Goal: Task Accomplishment & Management: Manage account settings

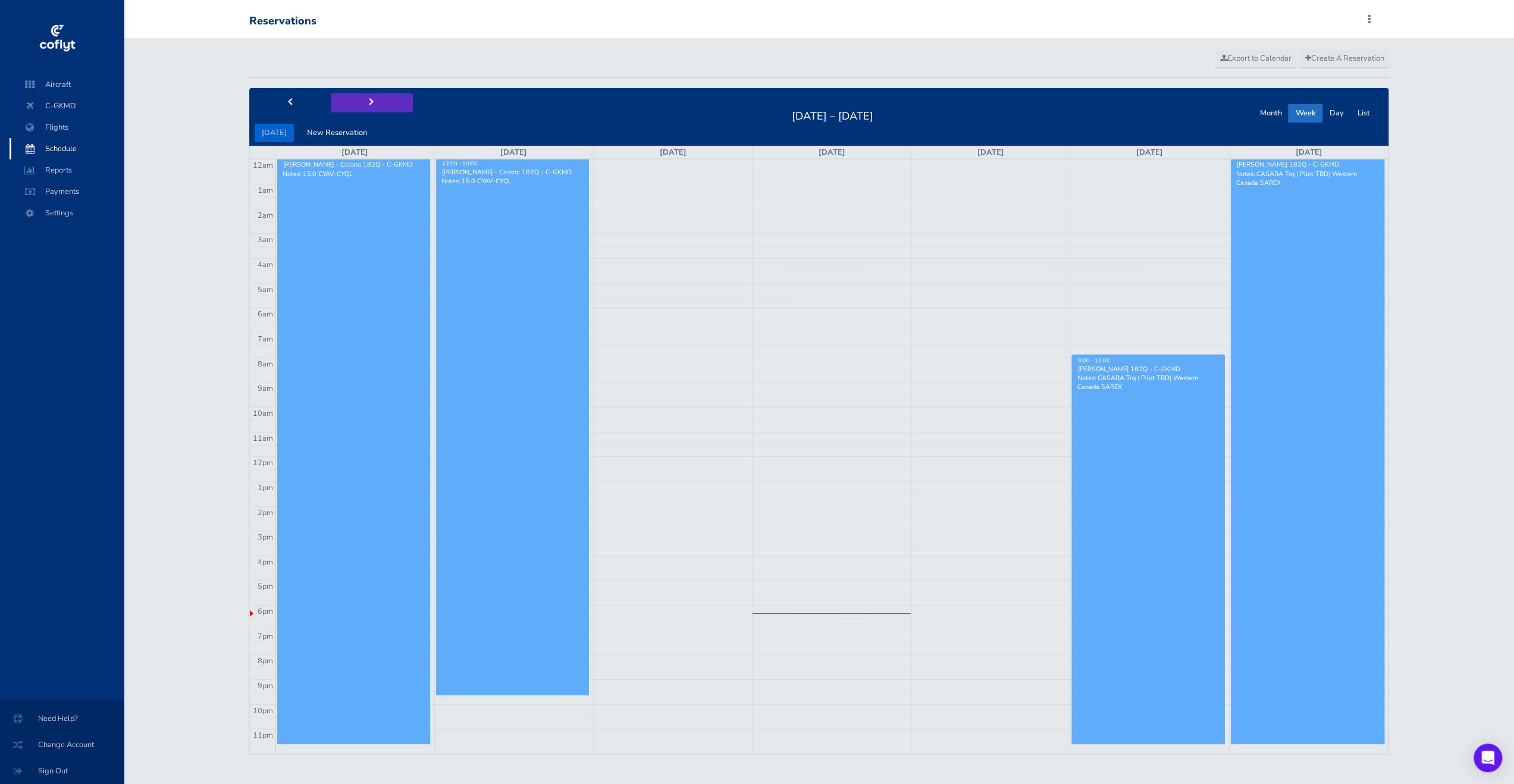
click at [375, 98] on button "next" at bounding box center [372, 102] width 82 height 19
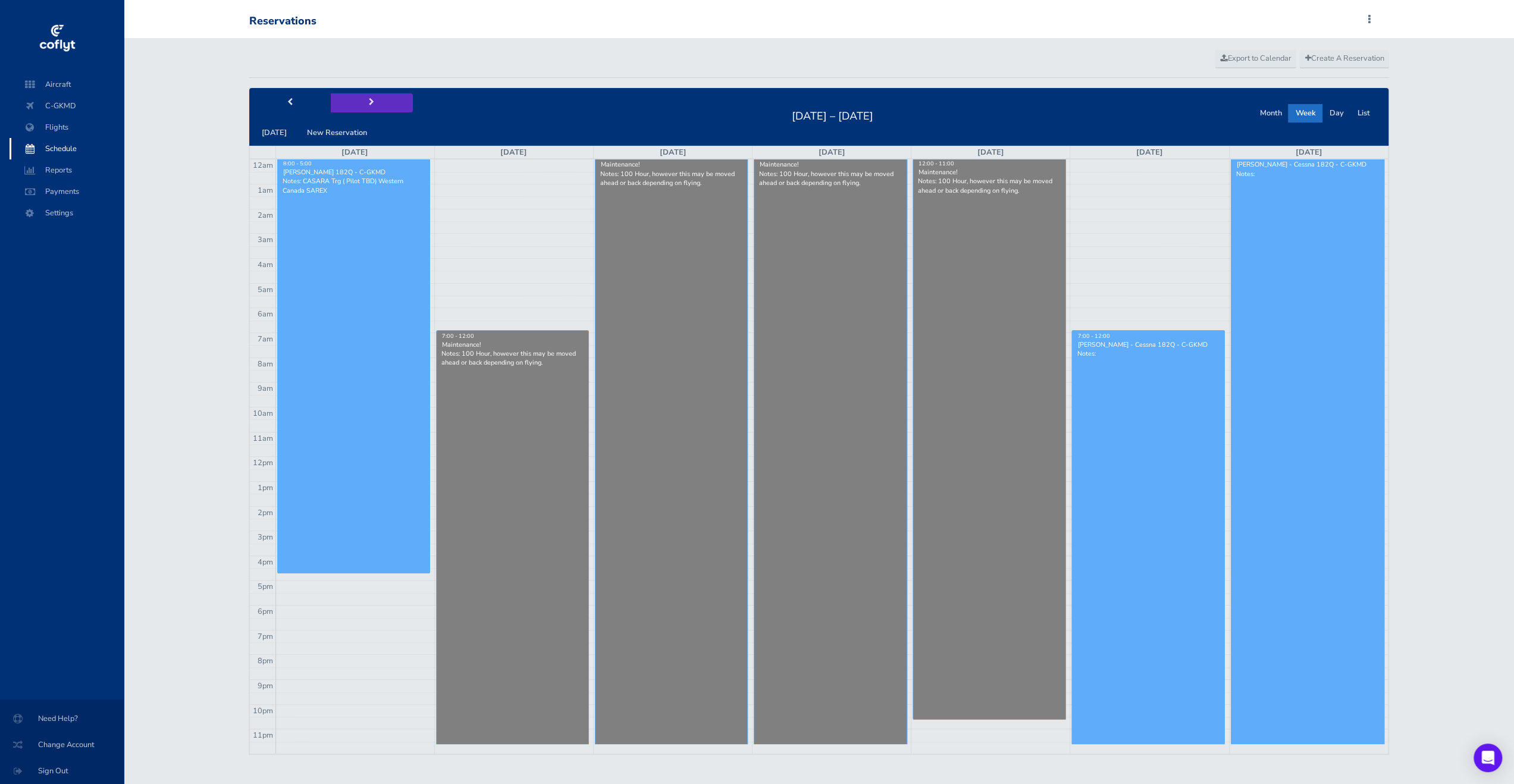
click at [384, 95] on button "next" at bounding box center [372, 102] width 82 height 19
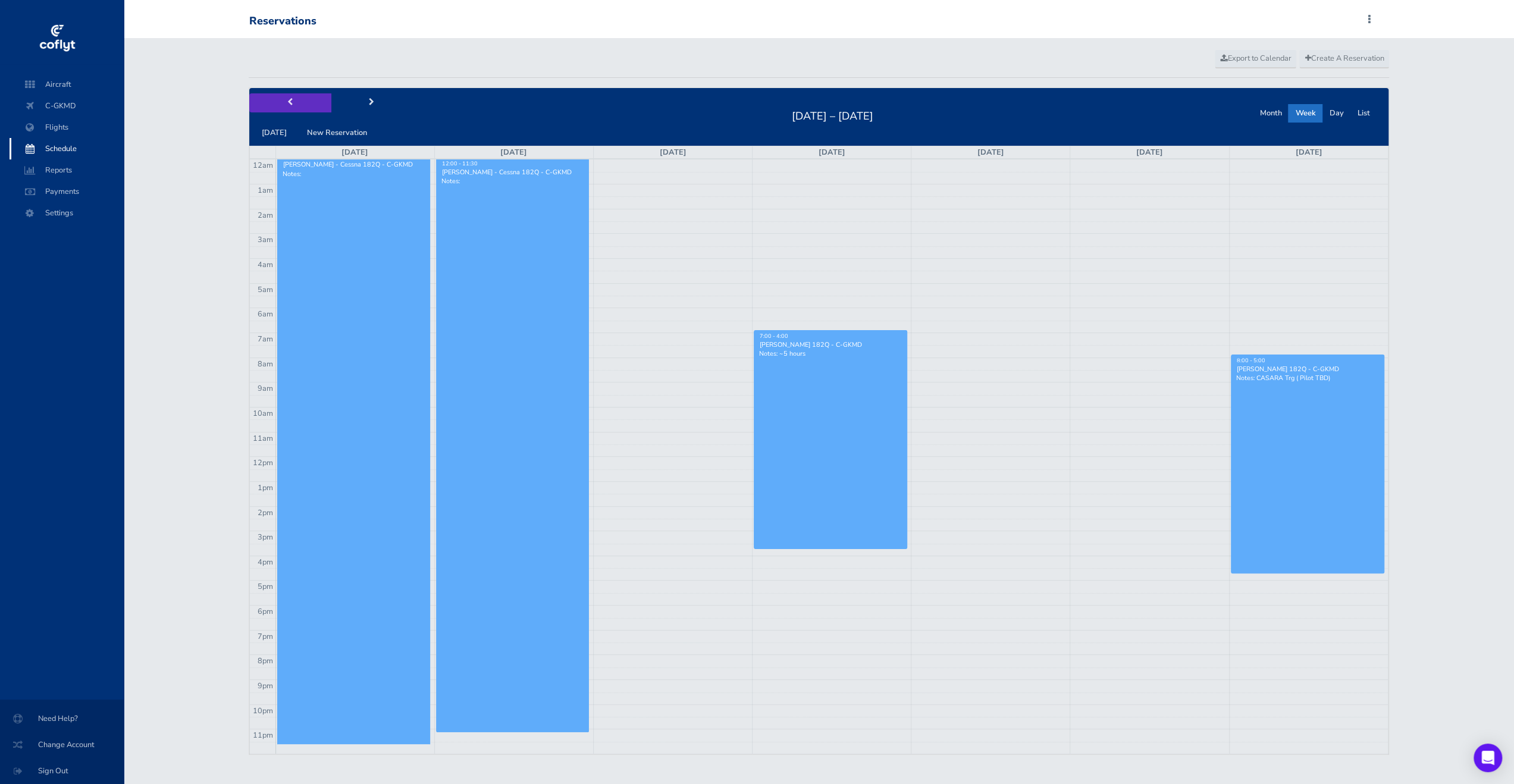
click at [287, 106] on button "prev" at bounding box center [291, 102] width 82 height 19
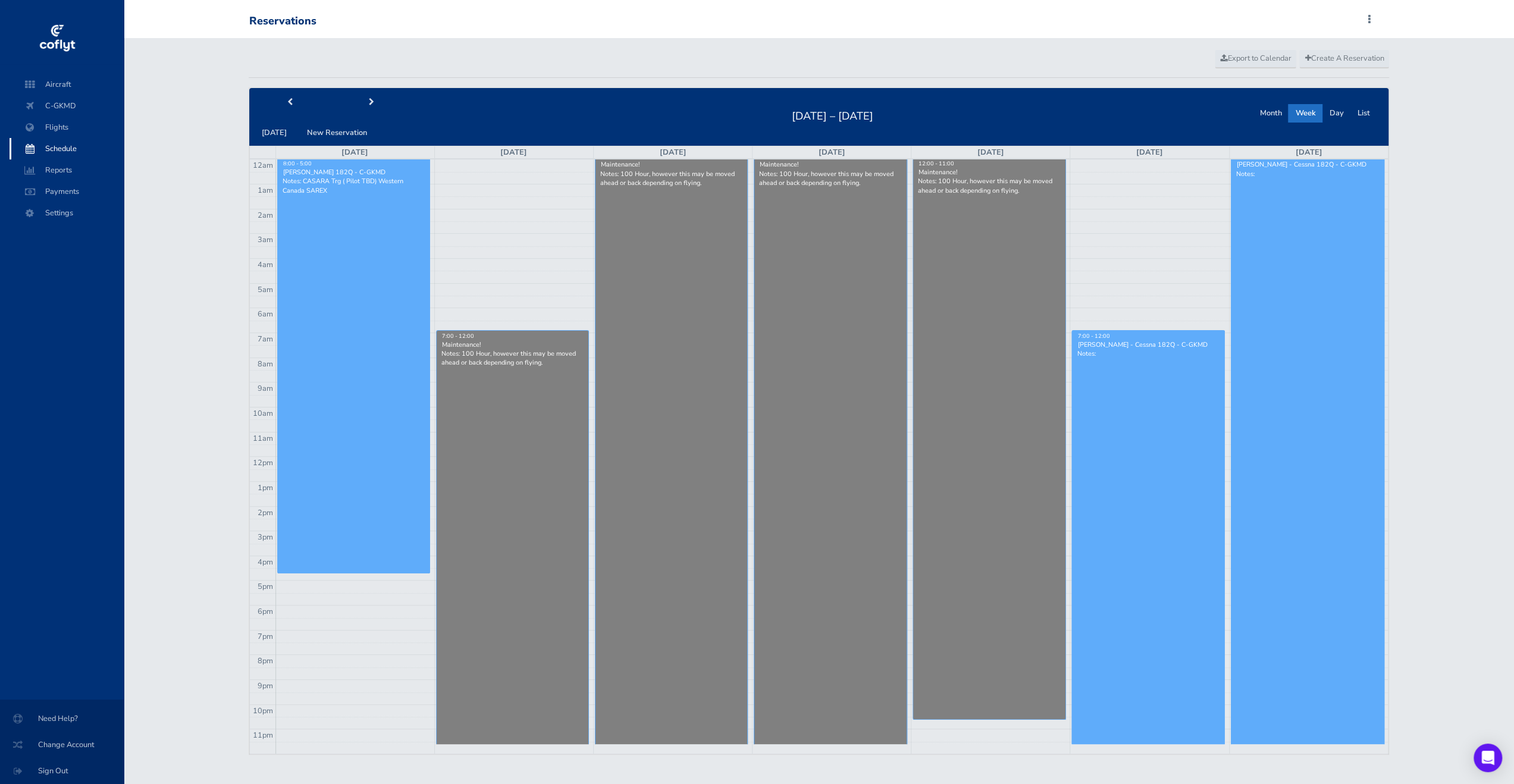
click at [691, 283] on link "Maintenance! Notes: 100 Hour, however this may be moved ahead or back depending…" at bounding box center [671, 451] width 154 height 584
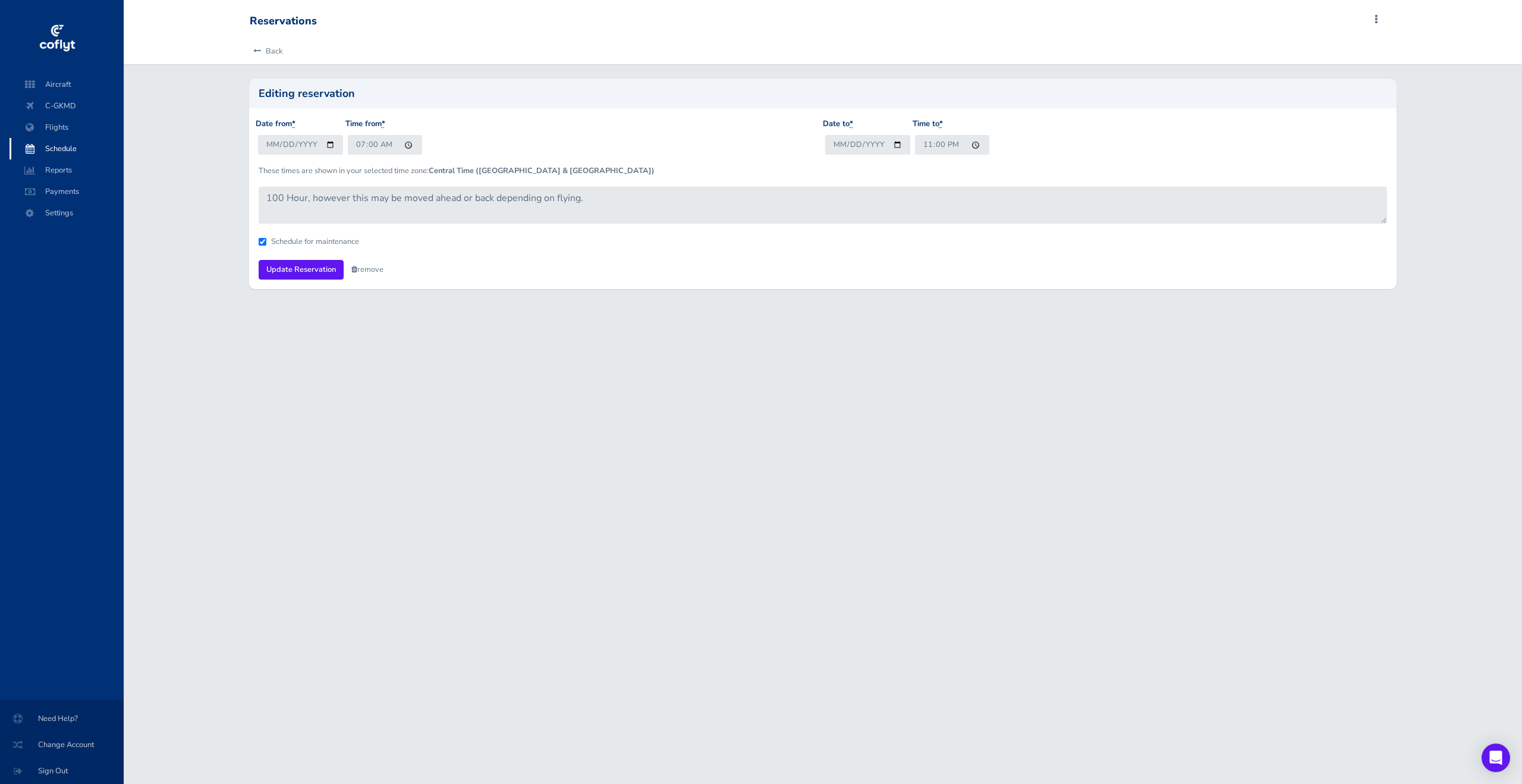
click at [365, 269] on link "remove" at bounding box center [367, 269] width 32 height 11
click at [380, 267] on link "Are you sure?" at bounding box center [380, 270] width 58 height 18
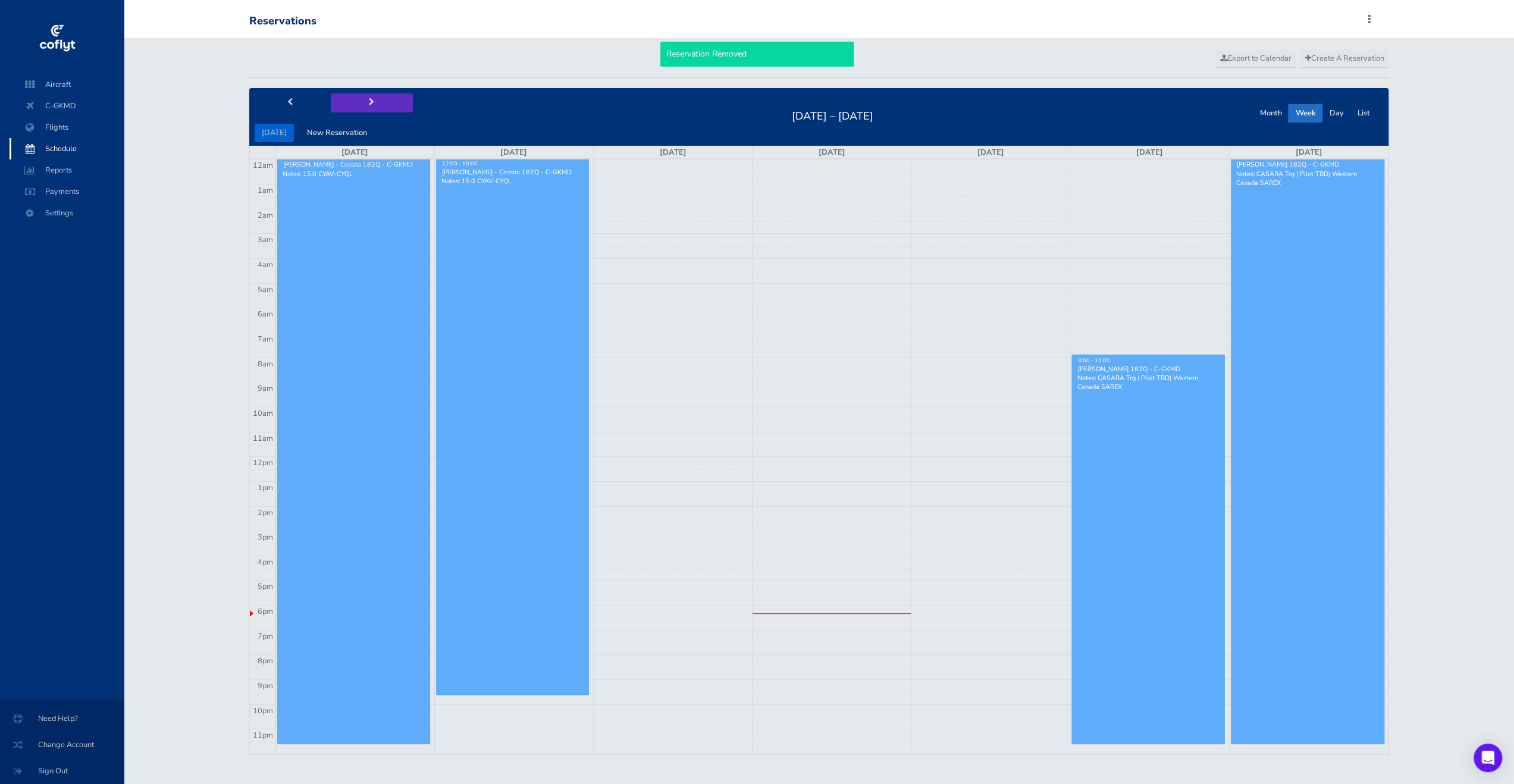
click at [367, 108] on button "next" at bounding box center [372, 102] width 82 height 19
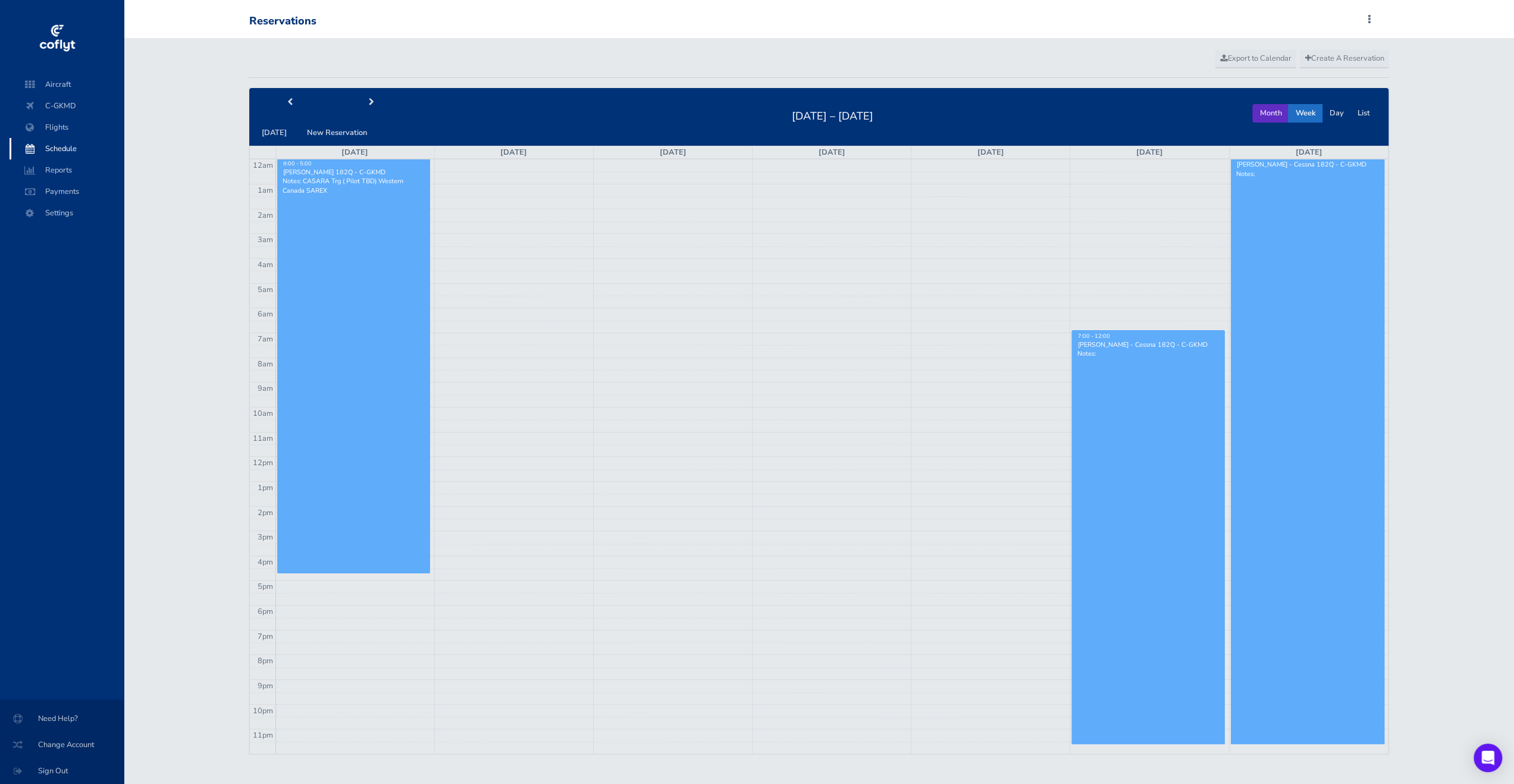
click at [1271, 113] on button "Month" at bounding box center [1270, 113] width 36 height 19
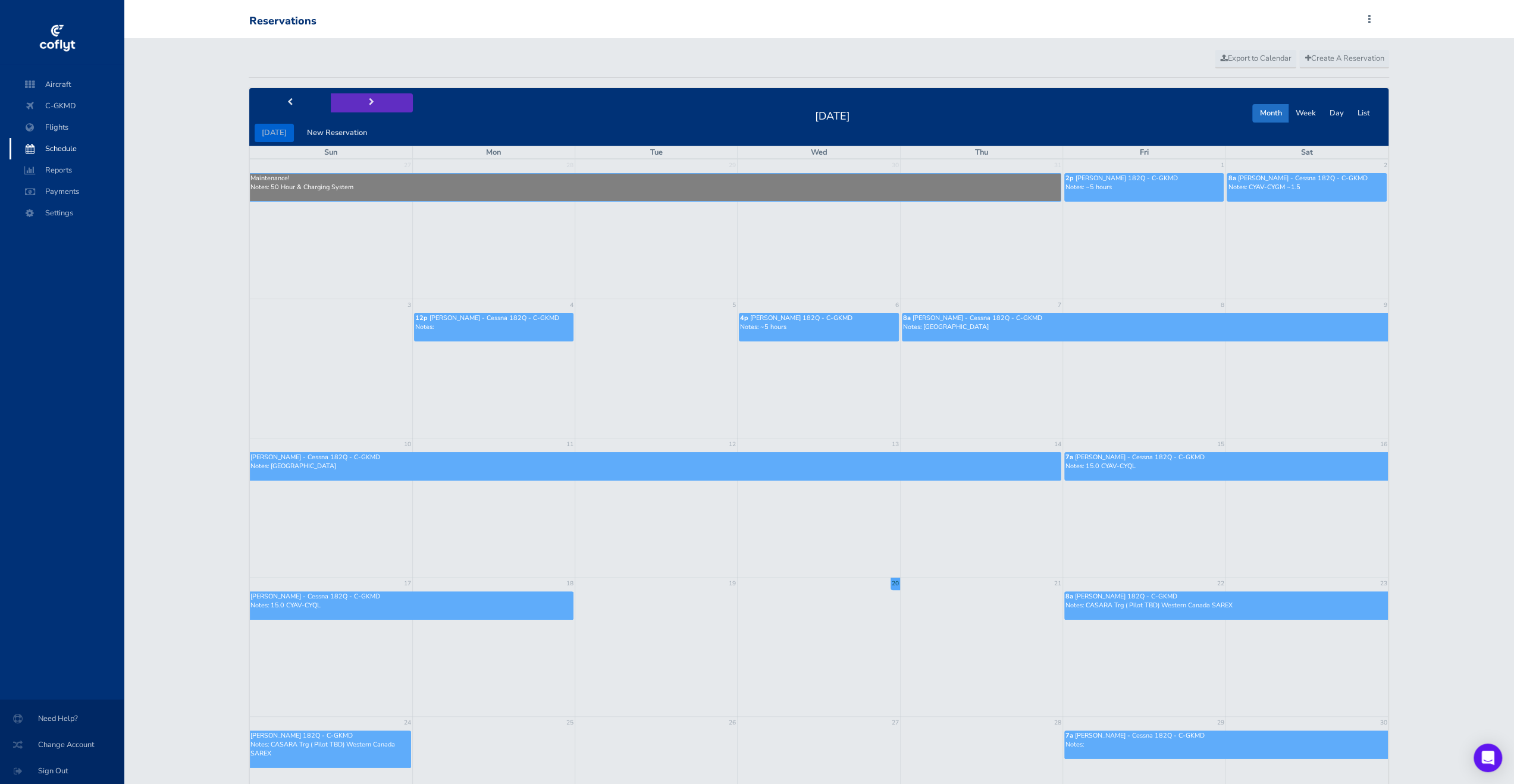
click at [369, 99] on span "next" at bounding box center [371, 103] width 5 height 8
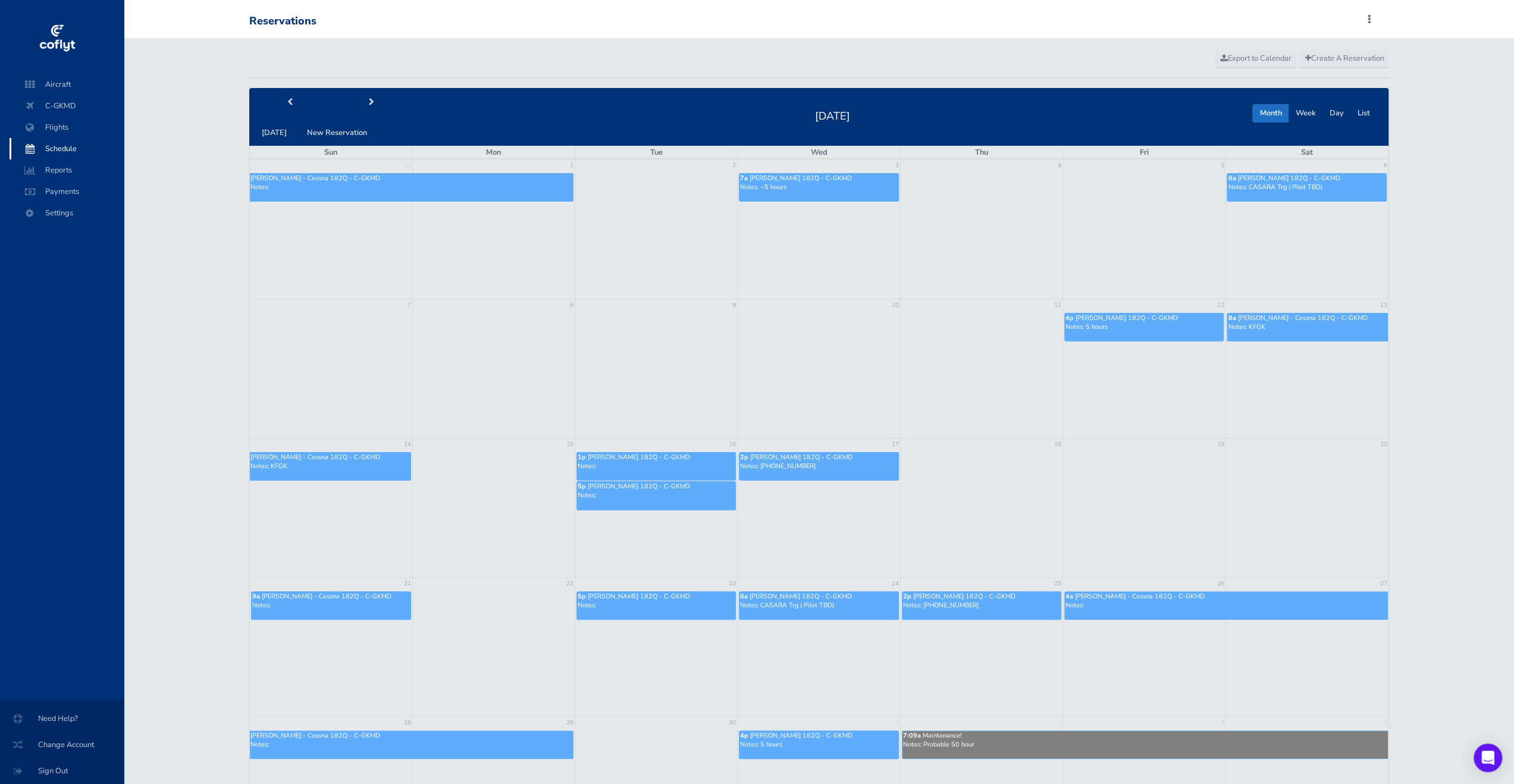
click at [1264, 192] on link "8a Brian Gilchrist - Cessna 182Q - C-GKMD Notes: CASARA Trg ( Pilot TBD)" at bounding box center [1306, 187] width 160 height 28
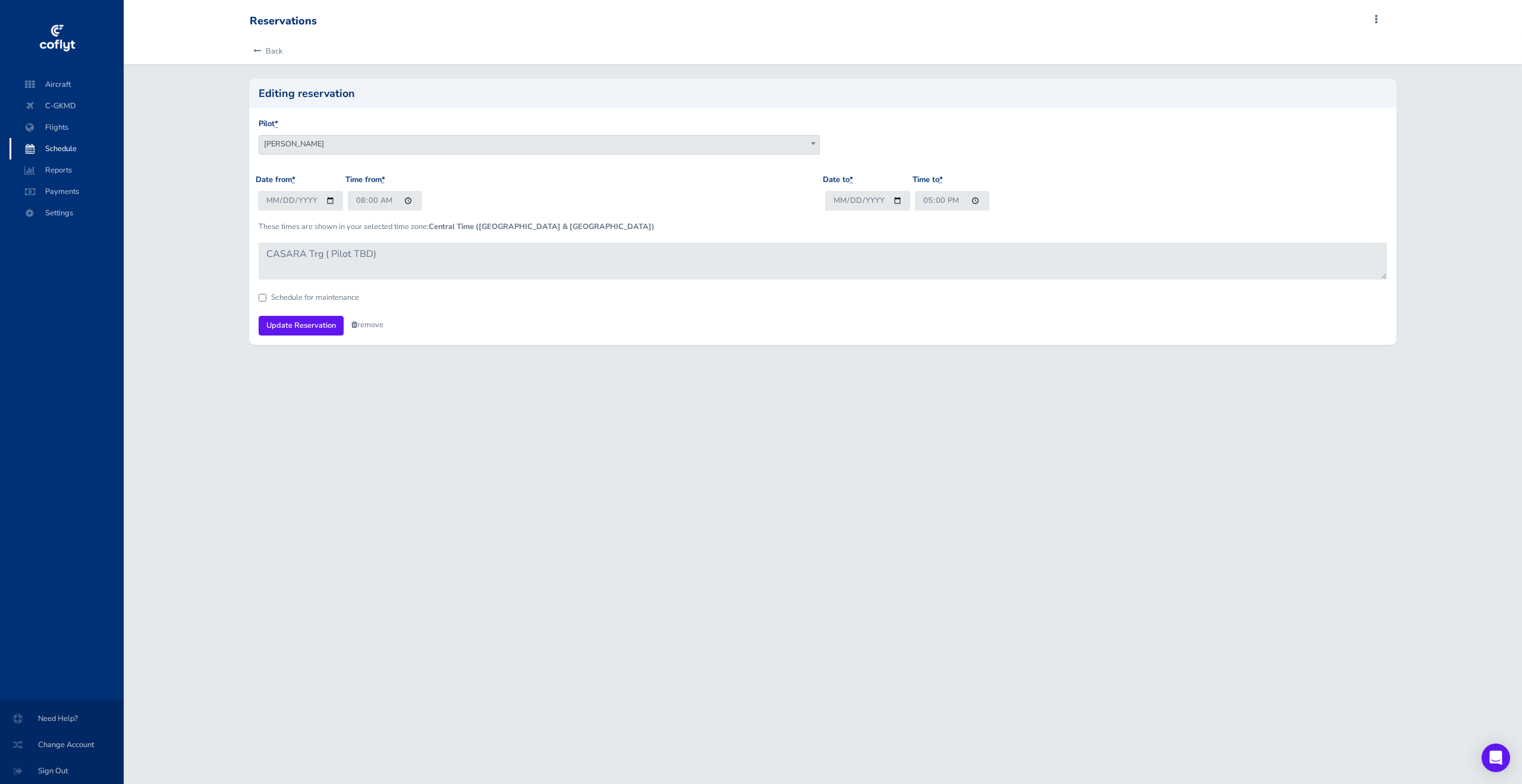
click at [381, 326] on link "remove" at bounding box center [367, 324] width 32 height 11
click at [395, 323] on link "Are you sure?" at bounding box center [380, 326] width 58 height 18
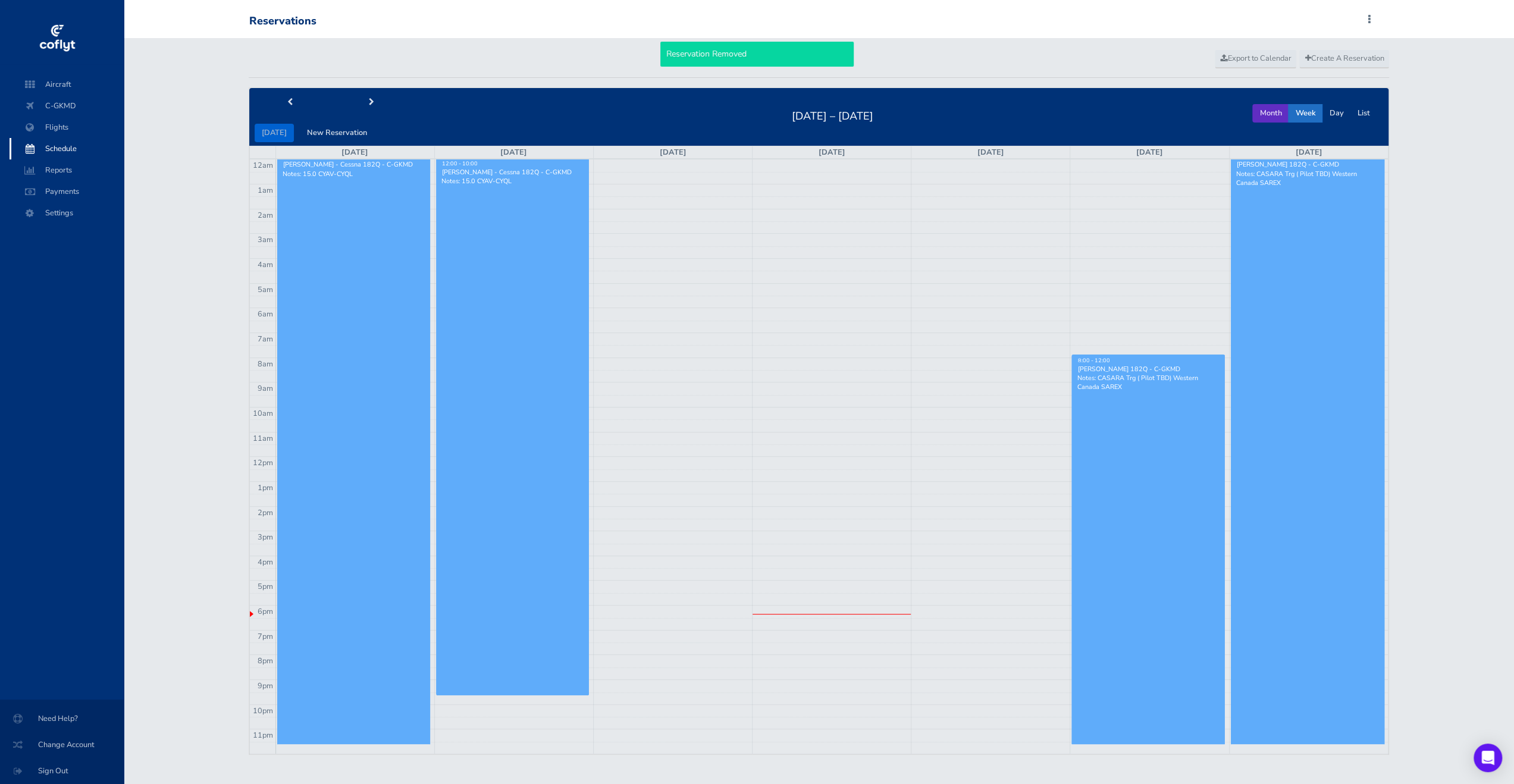
click at [1260, 112] on button "Month" at bounding box center [1270, 113] width 36 height 19
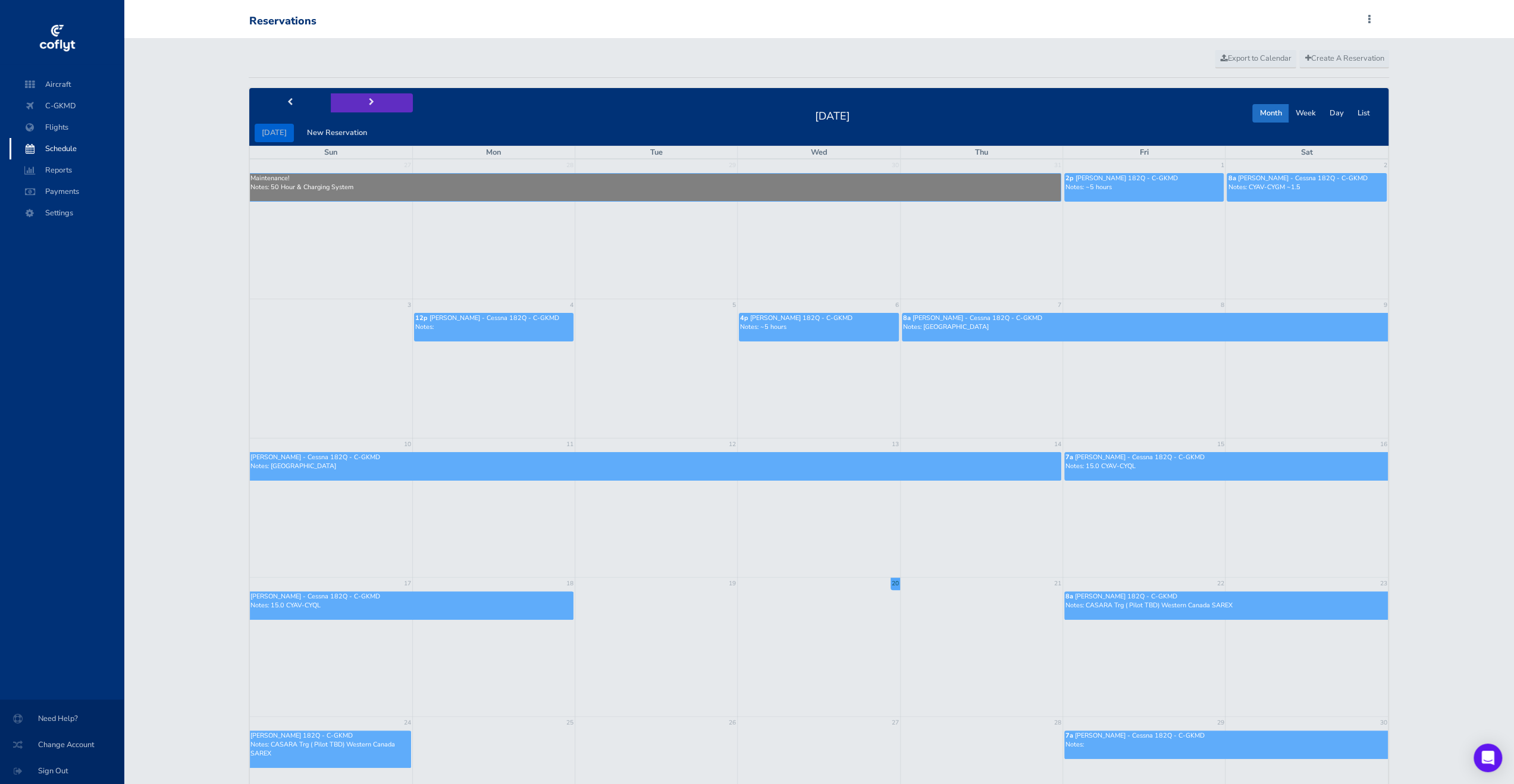
click at [360, 109] on button "next" at bounding box center [372, 102] width 82 height 19
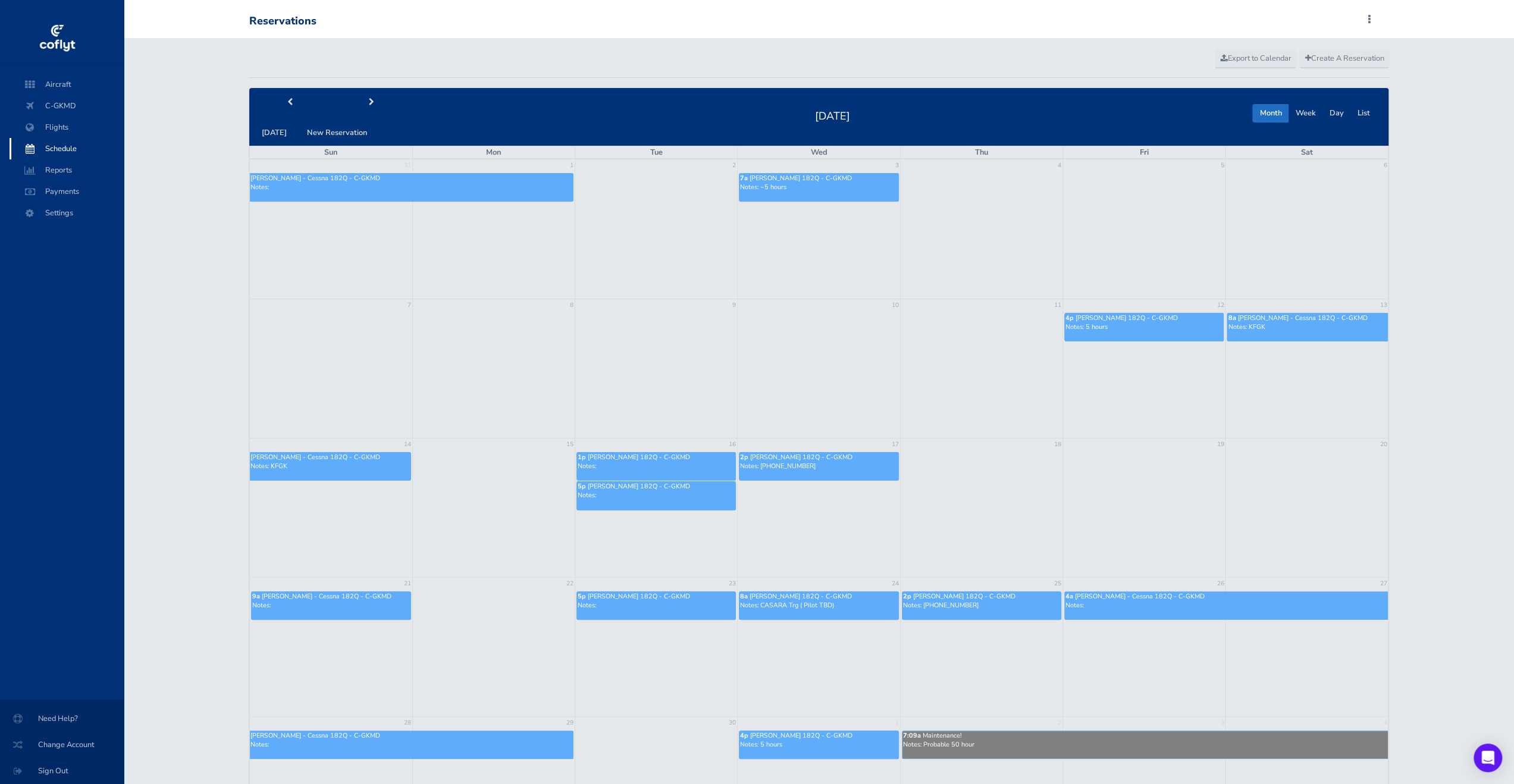
click at [983, 741] on p "Notes: Probable 50 hour" at bounding box center [1145, 744] width 485 height 9
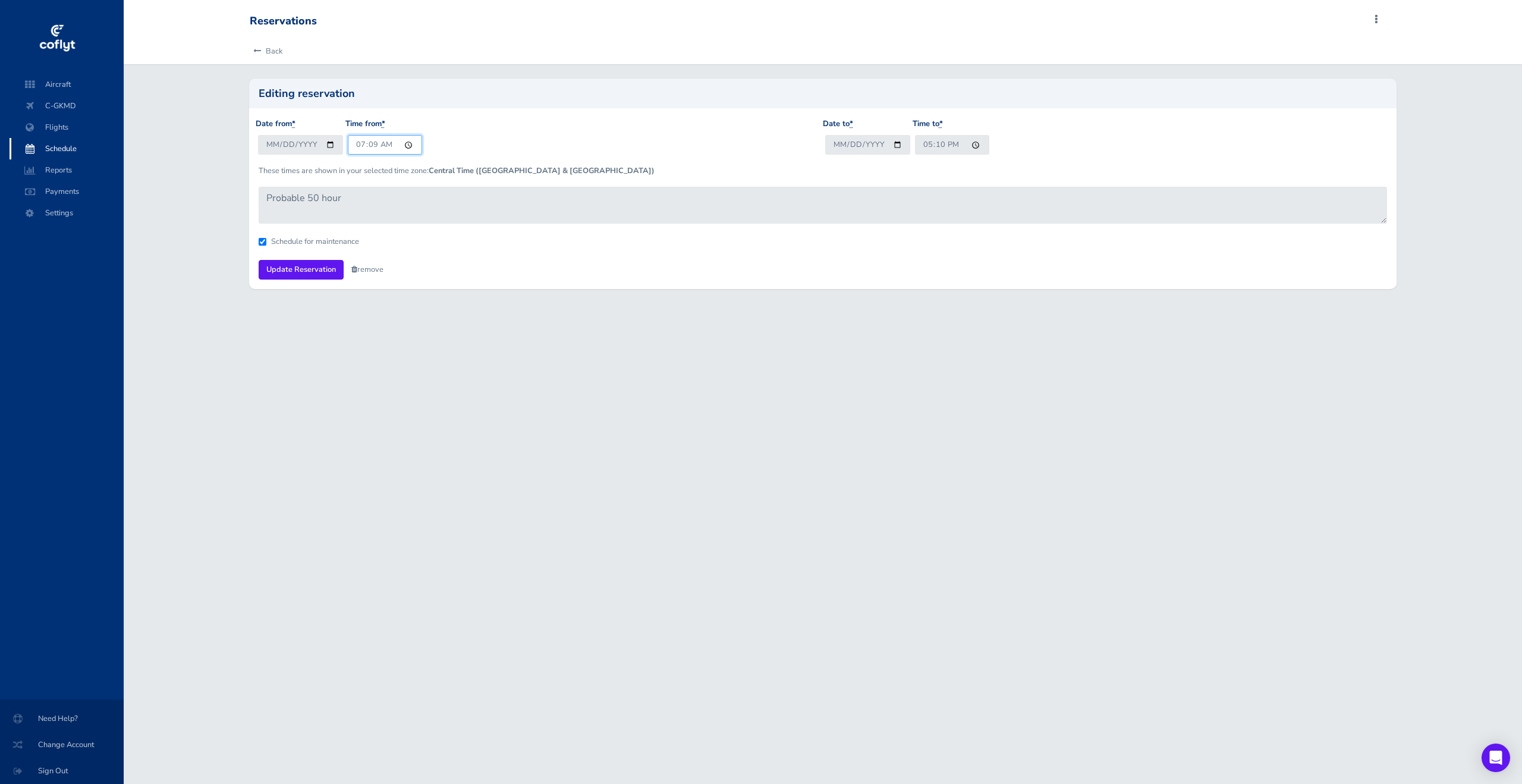
click at [351, 143] on input "07:09" at bounding box center [385, 145] width 74 height 20
click at [331, 140] on input "2025-10-02" at bounding box center [300, 145] width 85 height 20
type input "2025-09-06"
click at [893, 145] on input "2025-10-05" at bounding box center [867, 145] width 85 height 20
type input "2025-09-11"
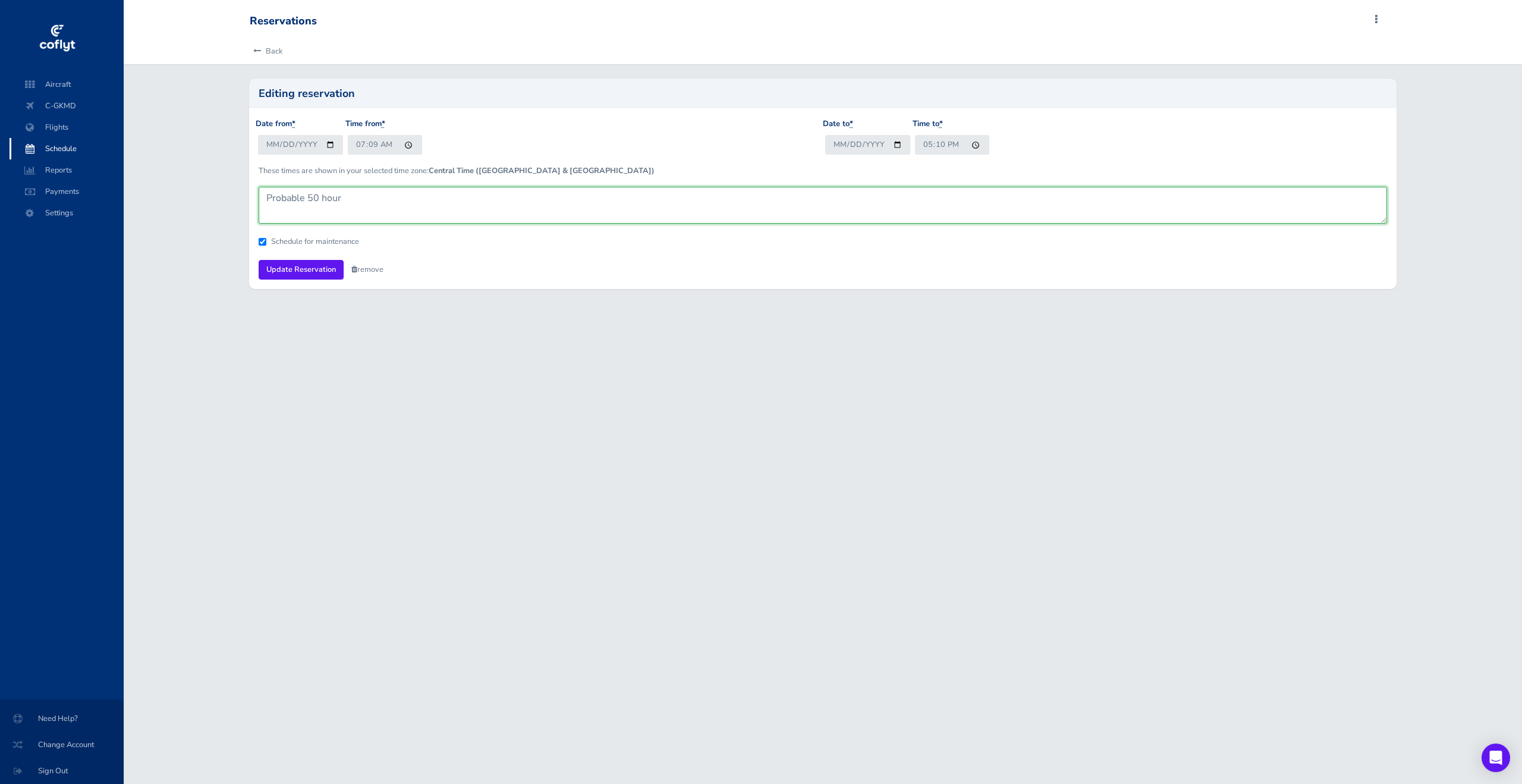
drag, startPoint x: 409, startPoint y: 201, endPoint x: 177, endPoint y: 180, distance: 232.9
click at [178, 180] on div "Back Editing reservation Pilot * Kyle Molotkin Mark Davies Troy Calleran Chuck …" at bounding box center [822, 170] width 1399 height 265
type textarea "100 Hour"
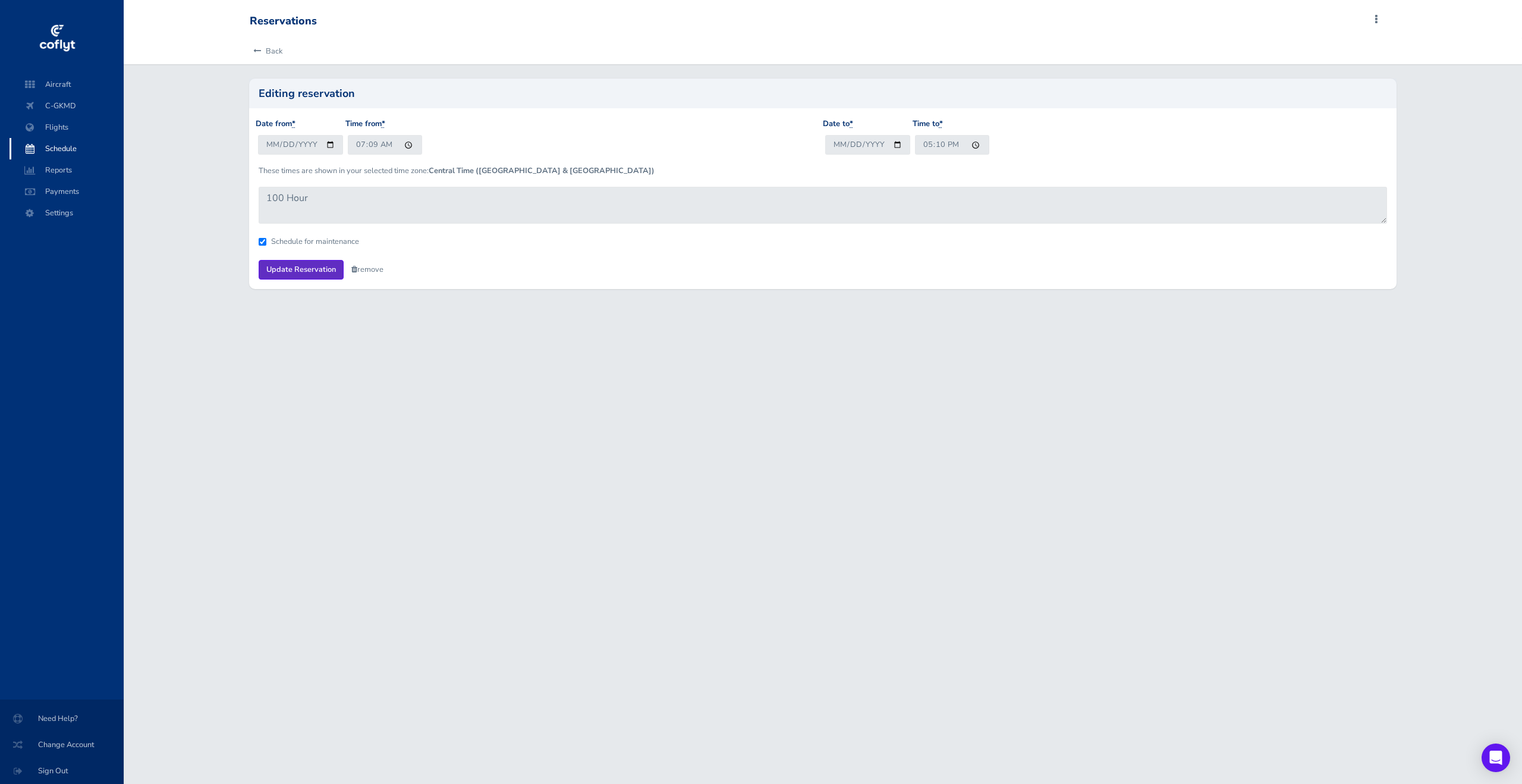
click at [300, 262] on input "Update Reservation" at bounding box center [300, 269] width 85 height 20
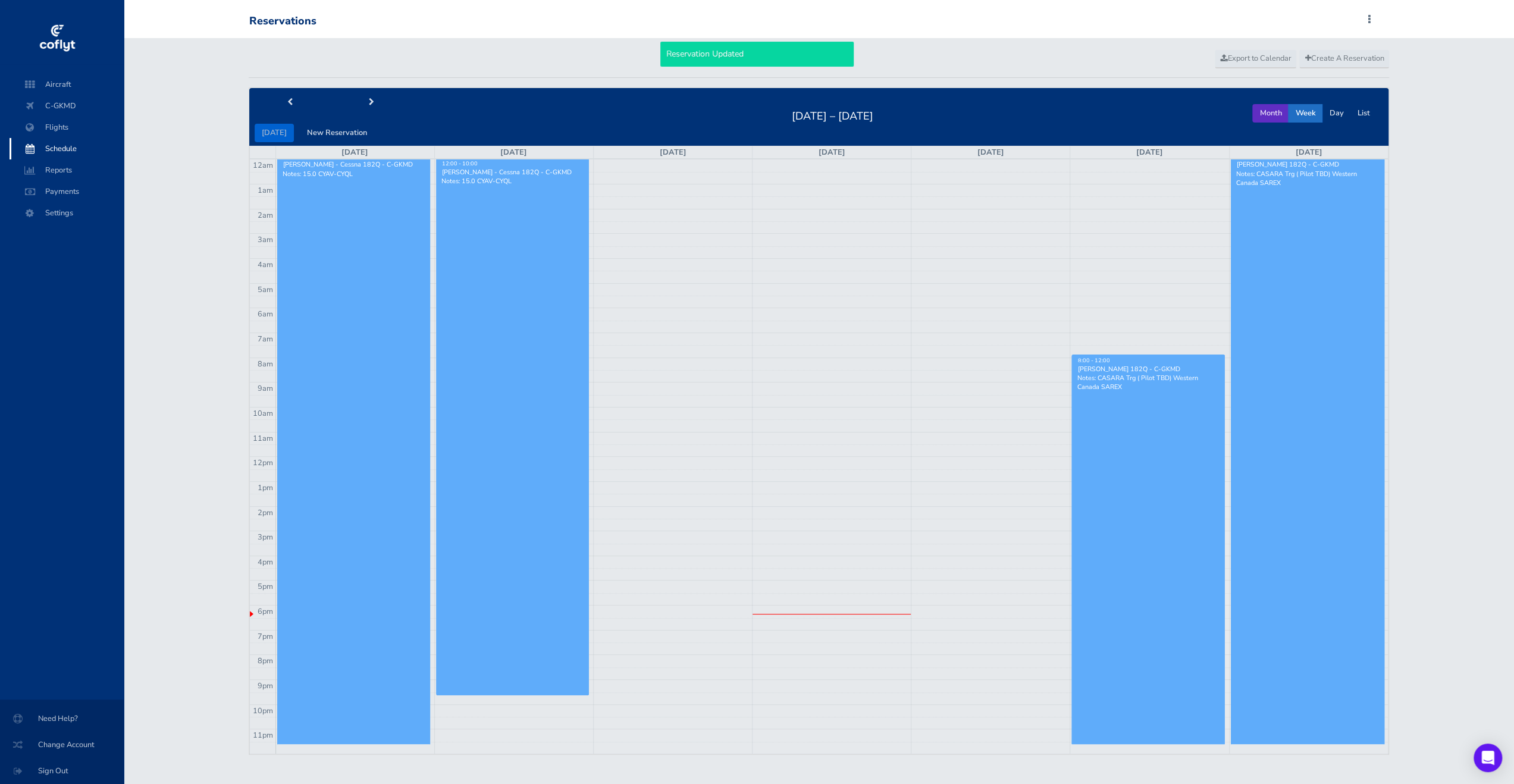
click at [1272, 117] on button "Month" at bounding box center [1270, 113] width 36 height 19
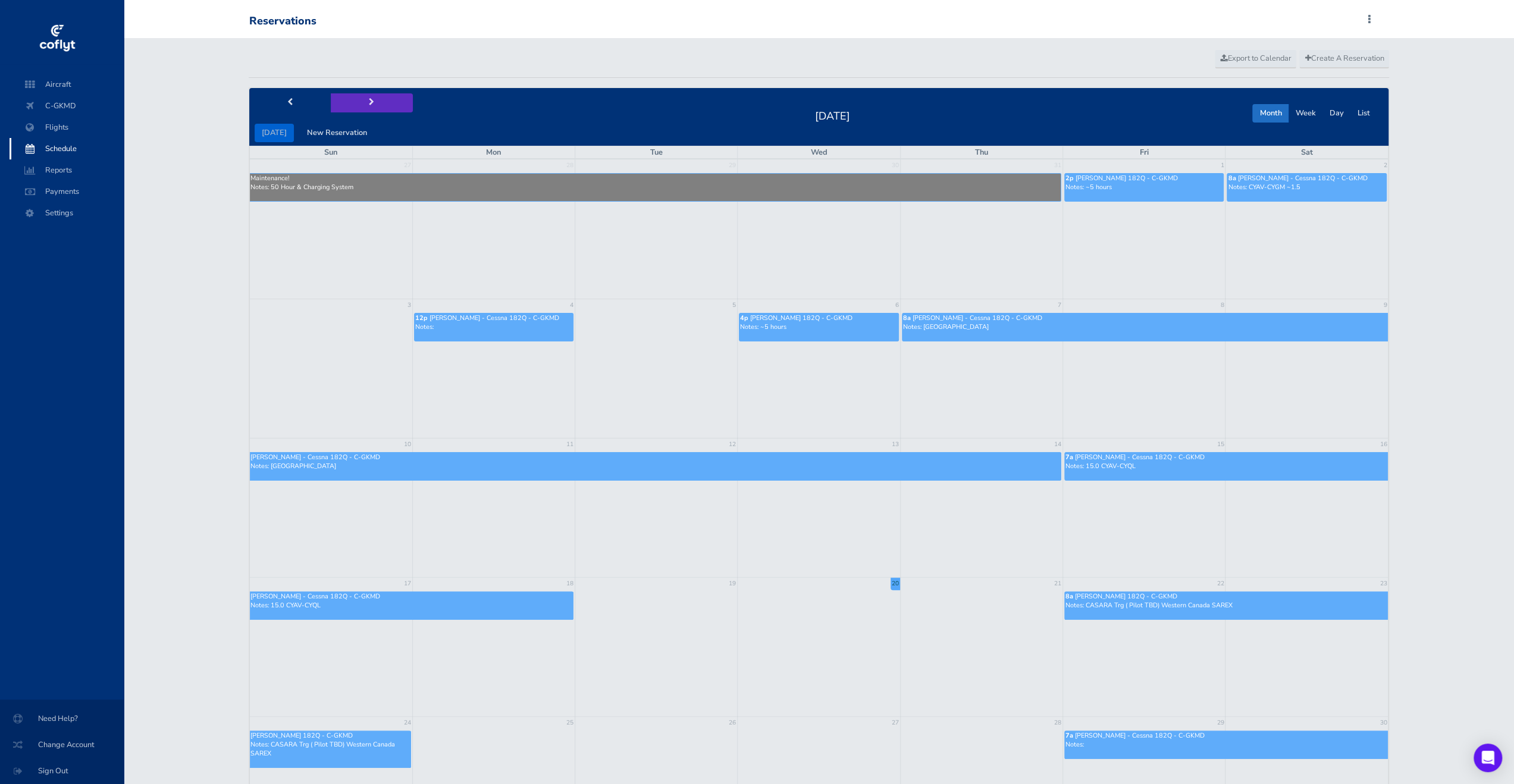
click at [355, 107] on button "next" at bounding box center [372, 102] width 82 height 19
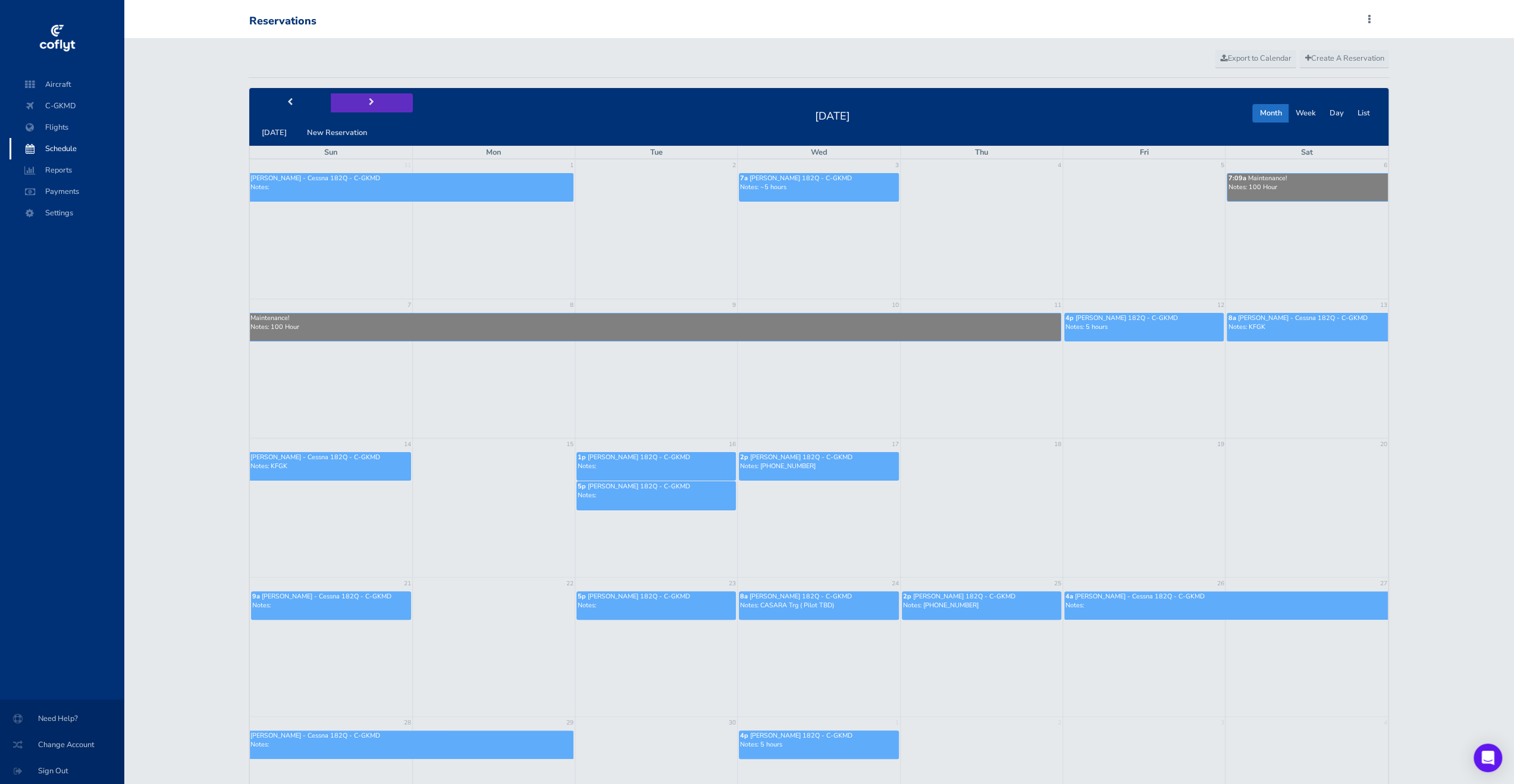
click at [388, 104] on button "next" at bounding box center [372, 102] width 82 height 19
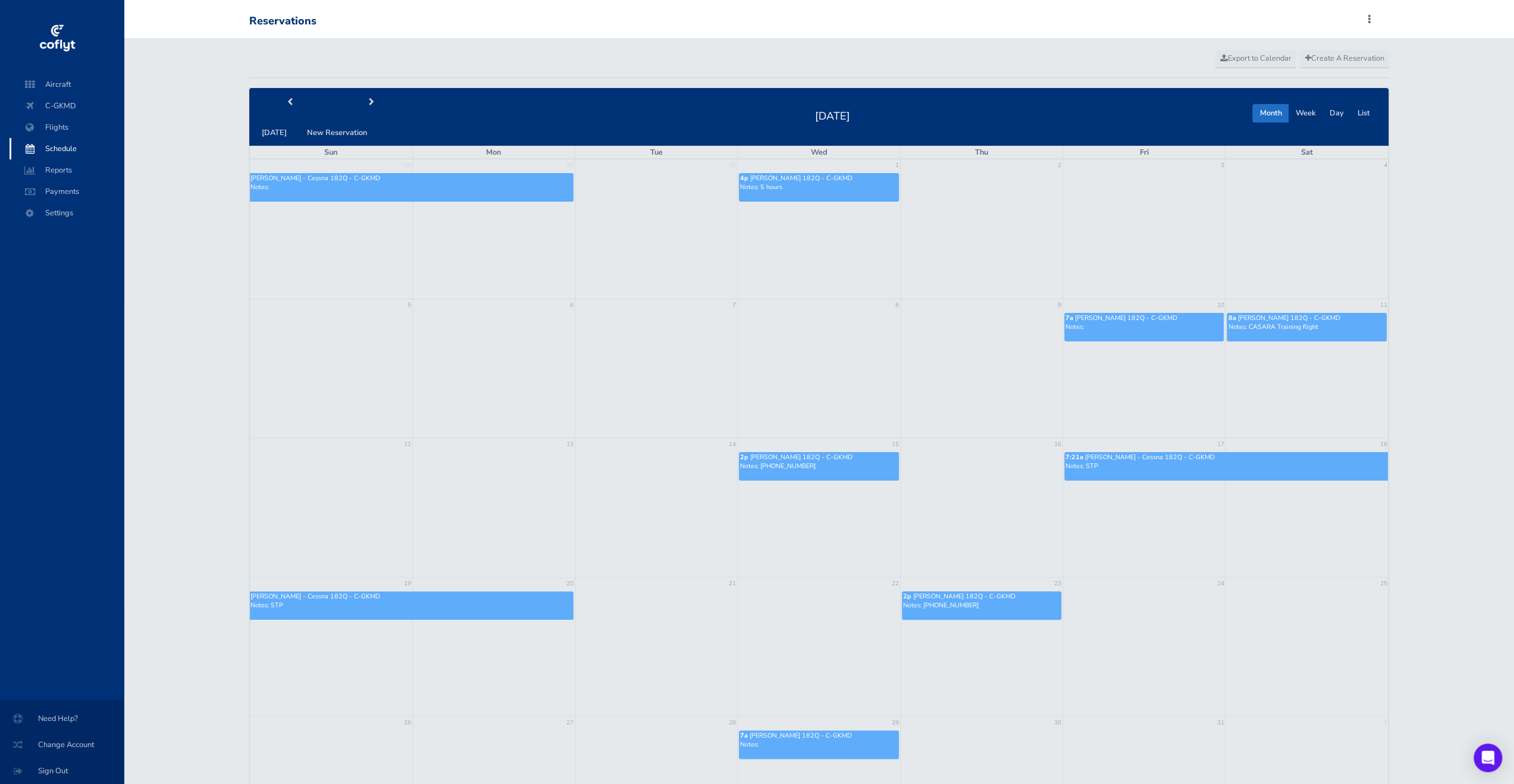
click at [342, 492] on td at bounding box center [331, 508] width 163 height 139
click at [1376, 62] on span "Create A Reservation" at bounding box center [1344, 58] width 79 height 11
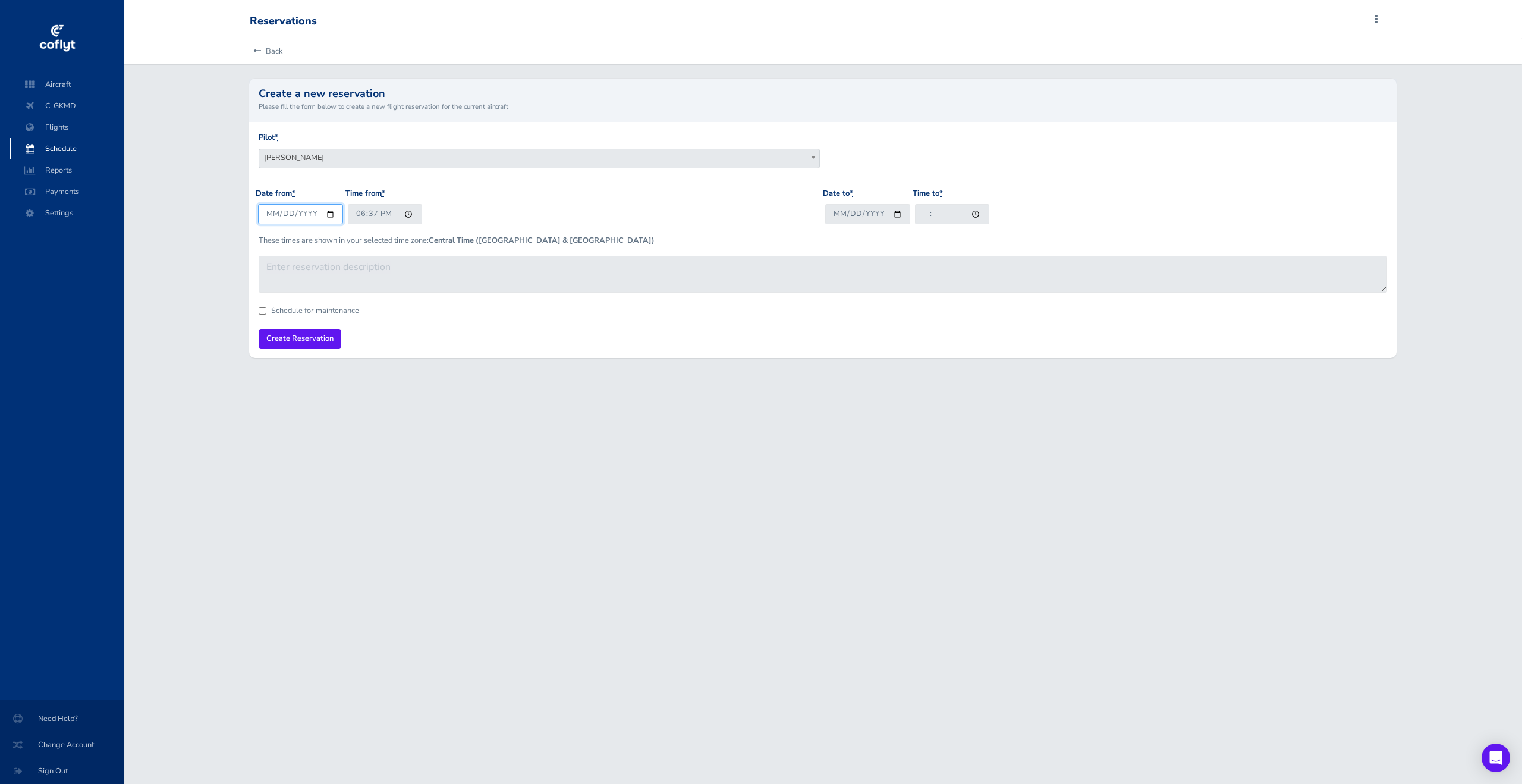
click at [328, 216] on input "2025-08-20" at bounding box center [300, 213] width 85 height 20
type input "2025-10-12"
click at [893, 212] on input "Date to *" at bounding box center [867, 213] width 85 height 20
type input "2025-10-14"
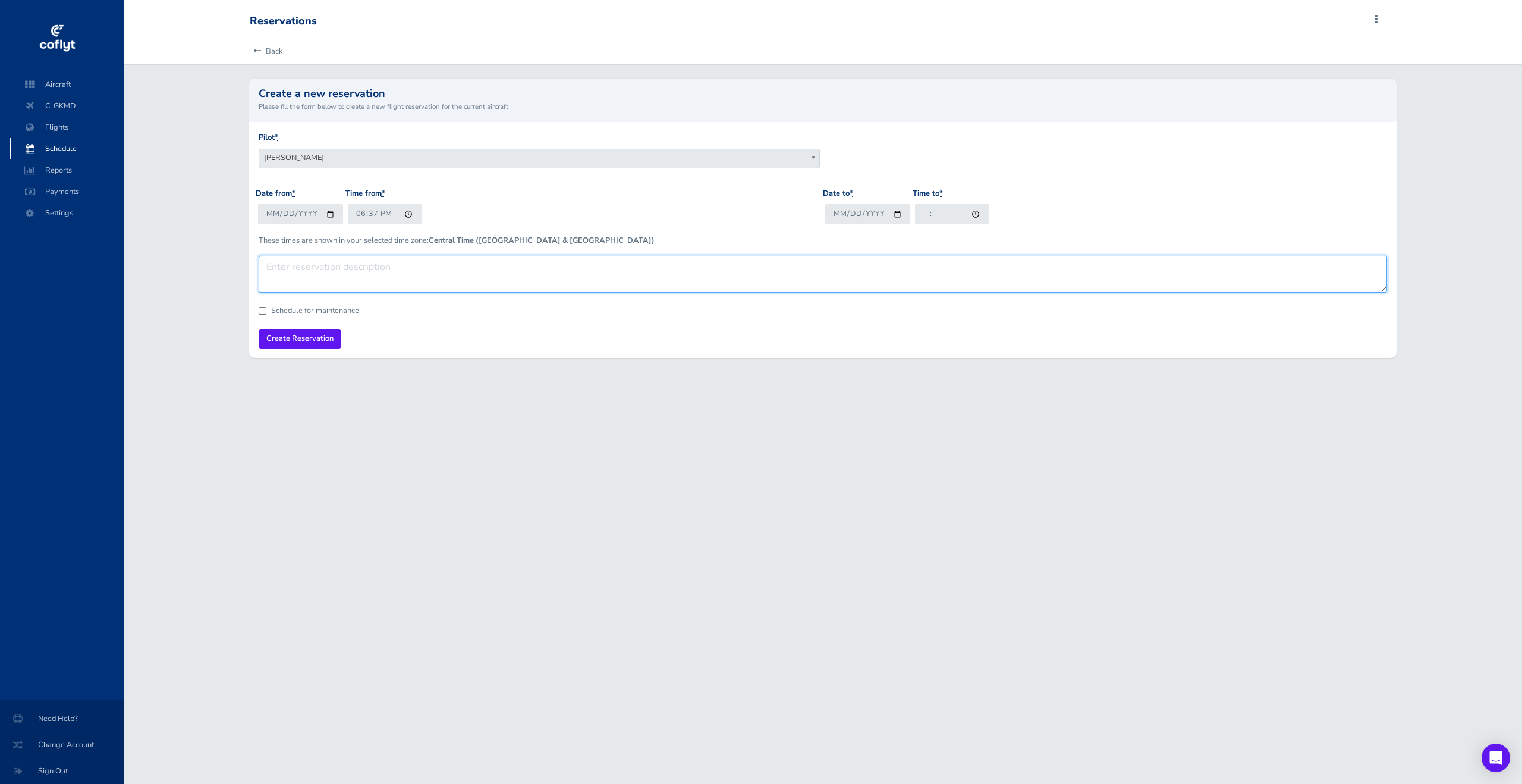
click at [430, 261] on textarea at bounding box center [822, 274] width 1129 height 37
type textarea "50 Hour"
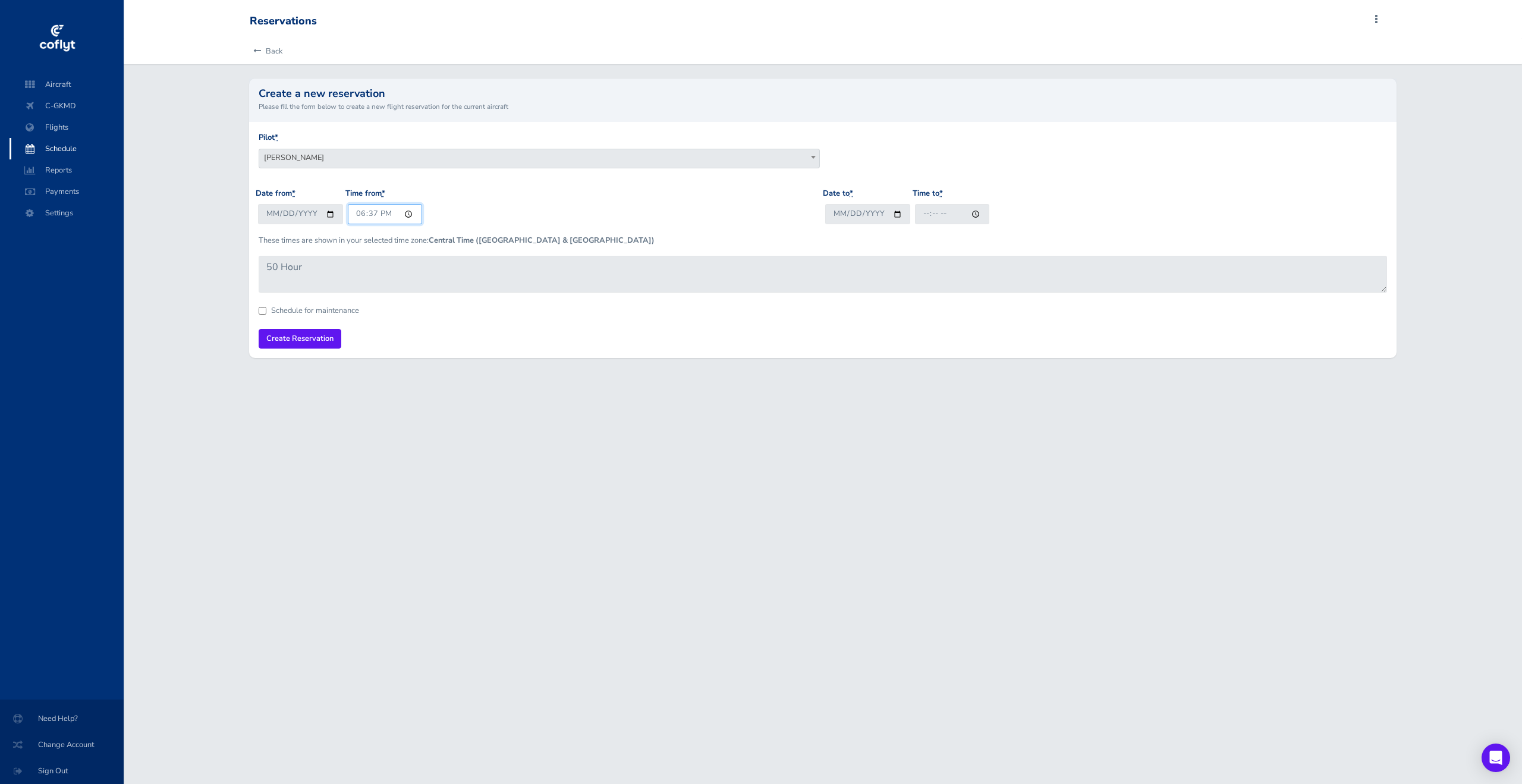
click at [353, 208] on input "18:37" at bounding box center [385, 213] width 74 height 20
type input "07:00"
click at [918, 213] on input "Time to *" at bounding box center [952, 213] width 74 height 20
type input "23:00"
click at [300, 306] on label "Schedule for maintenance" at bounding box center [315, 310] width 88 height 8
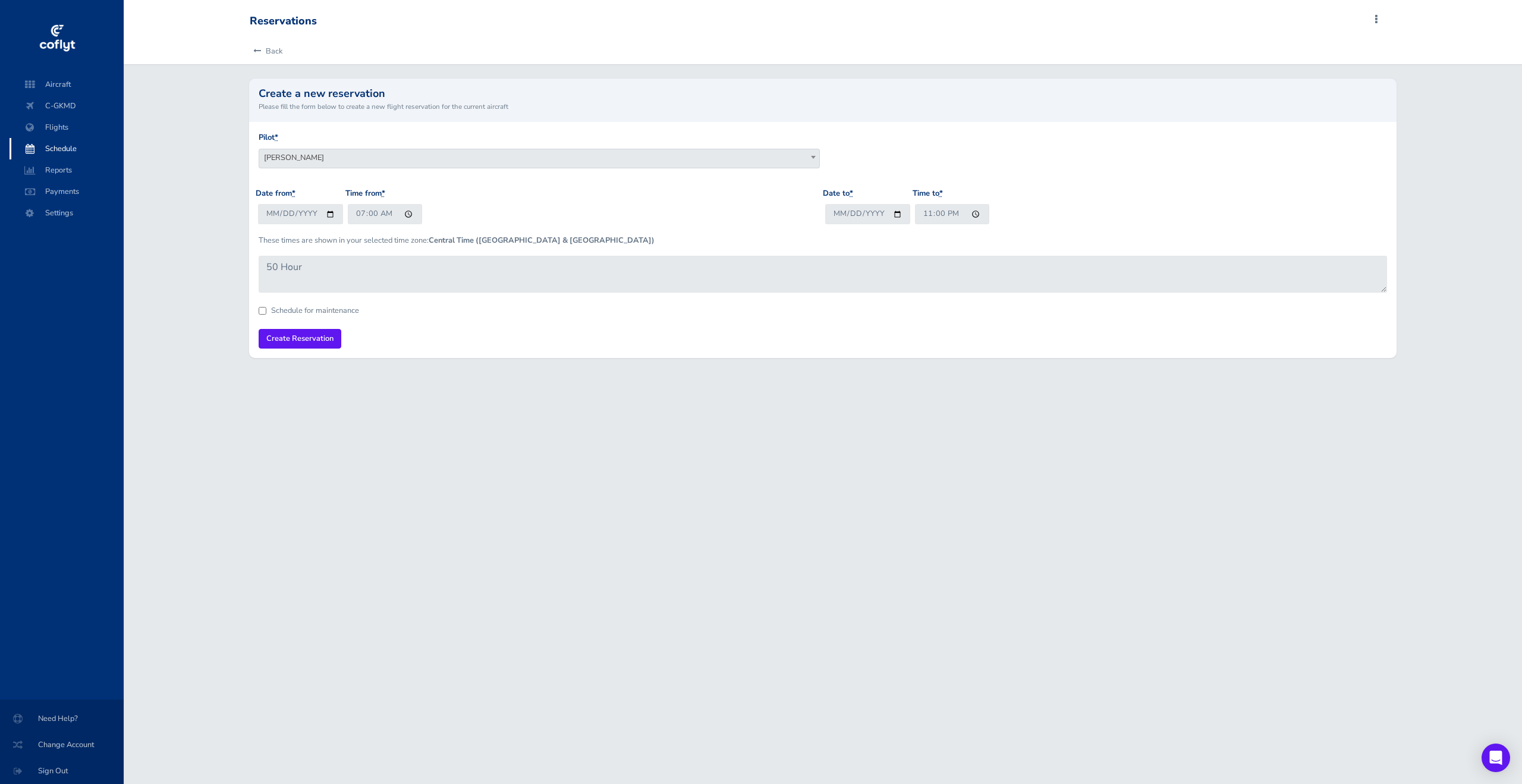
click at [266, 306] on input "Schedule for maintenance" at bounding box center [262, 310] width 8 height 8
checkbox input "true"
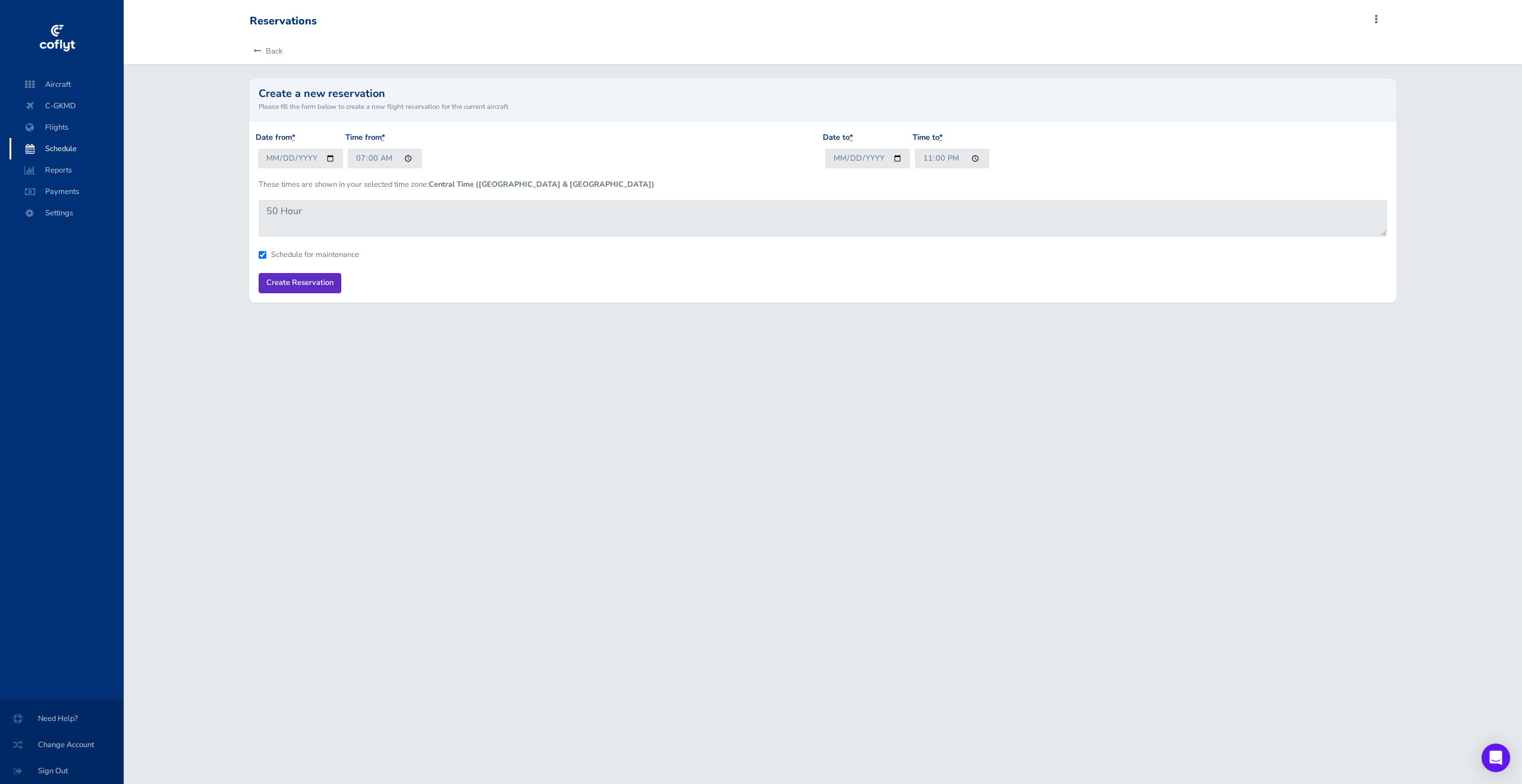
click at [313, 280] on input "Create Reservation" at bounding box center [300, 283] width 82 height 20
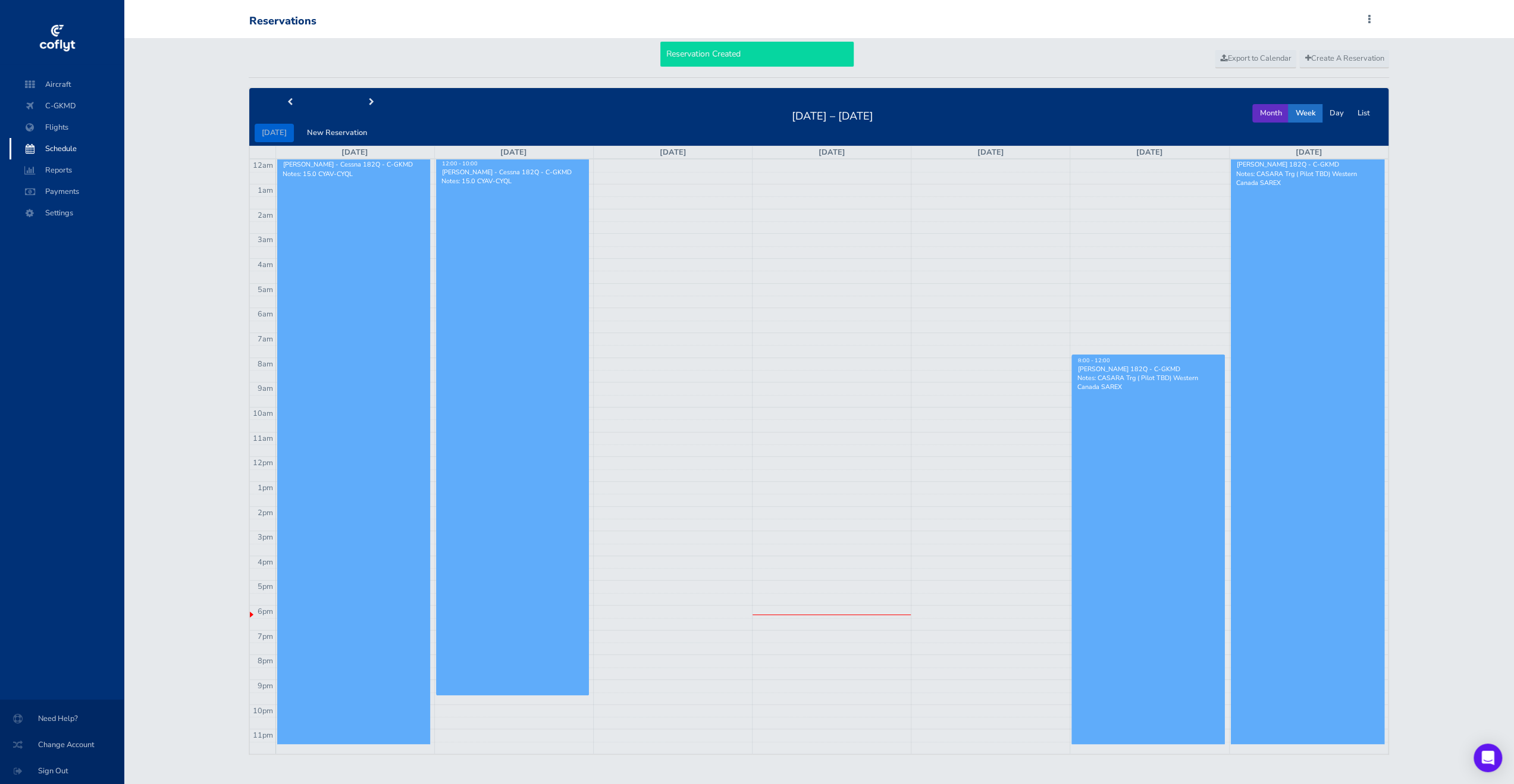
click at [1269, 106] on button "Month" at bounding box center [1270, 113] width 36 height 19
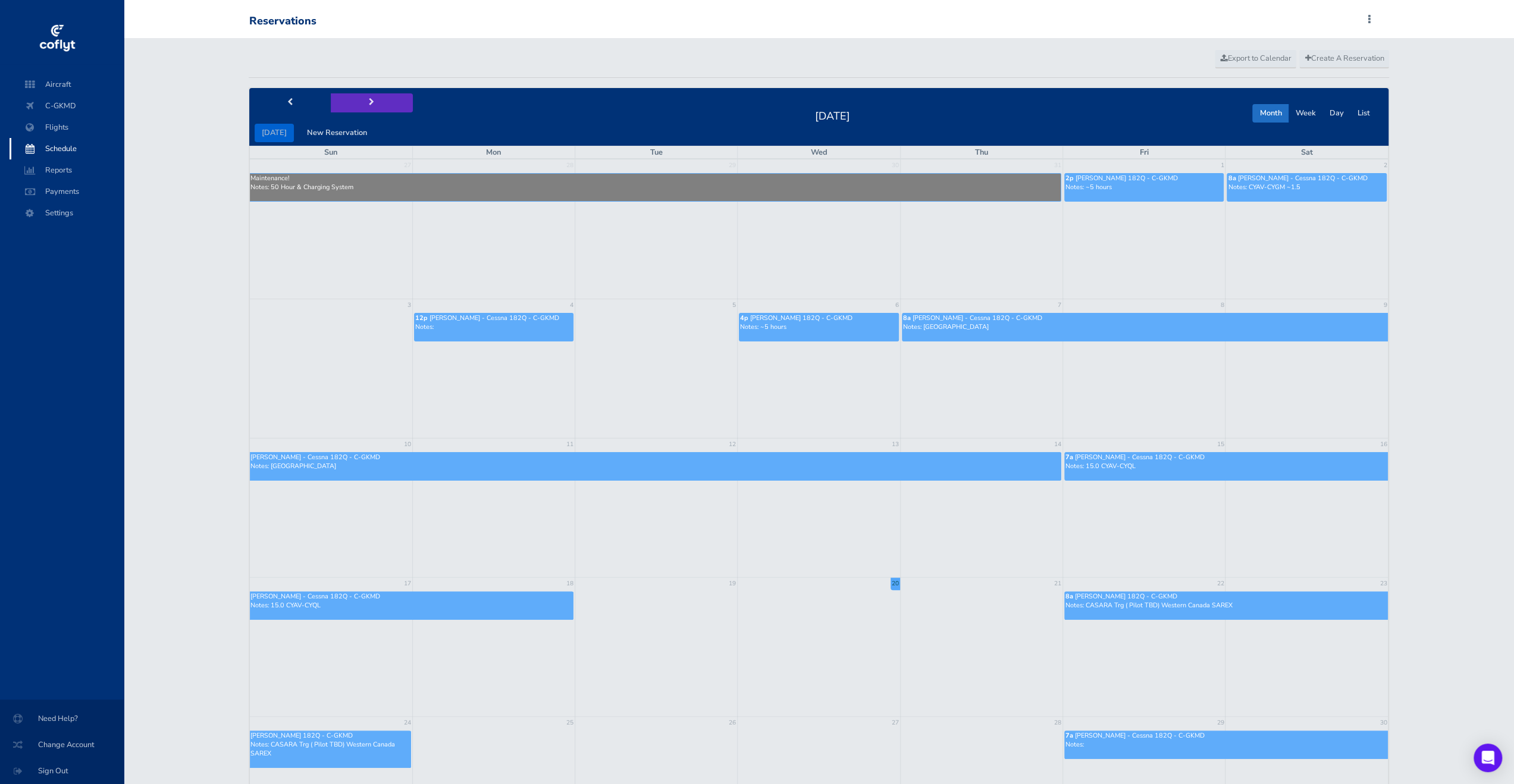
click at [345, 110] on button "next" at bounding box center [372, 102] width 82 height 19
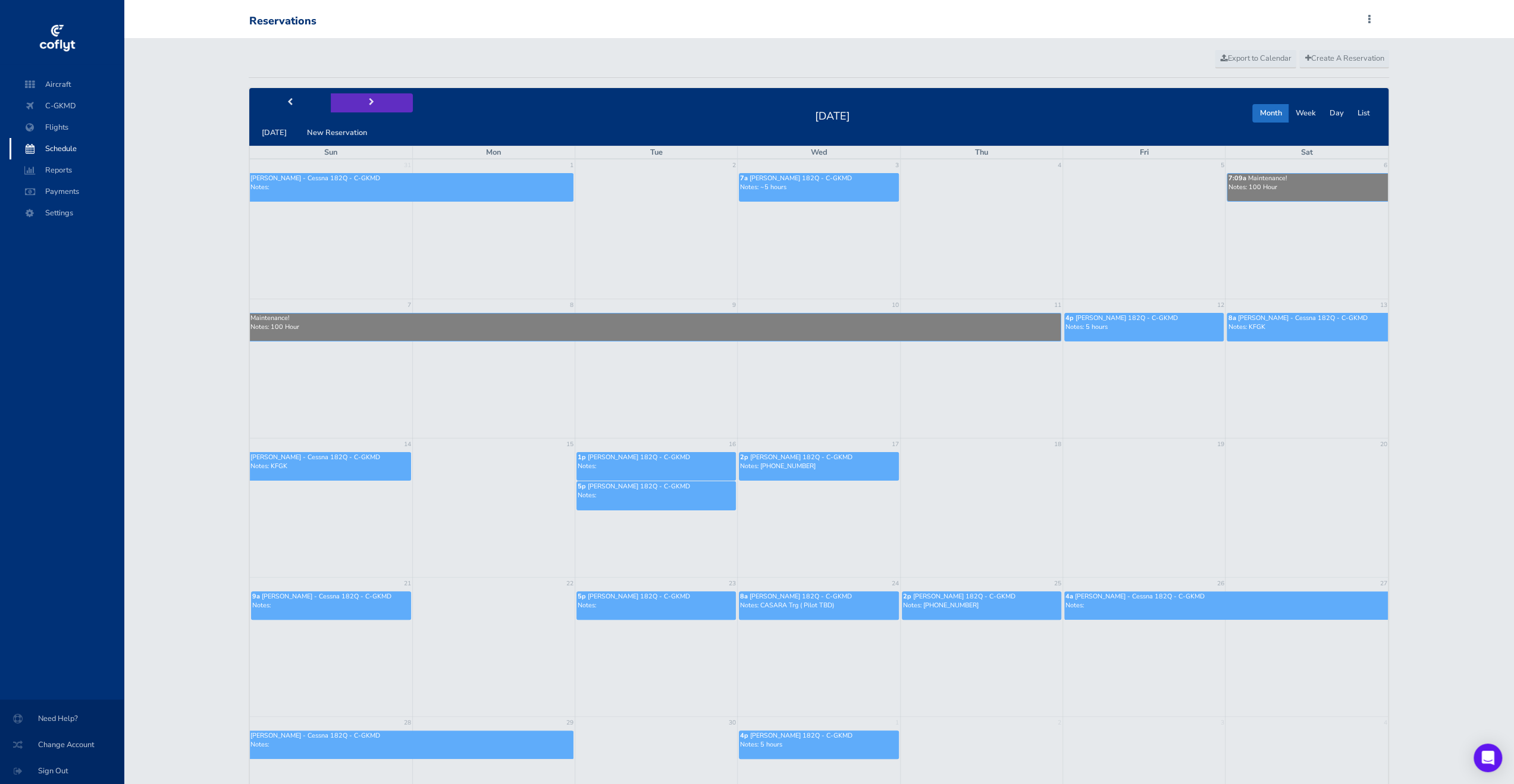
click at [386, 104] on button "next" at bounding box center [372, 102] width 82 height 19
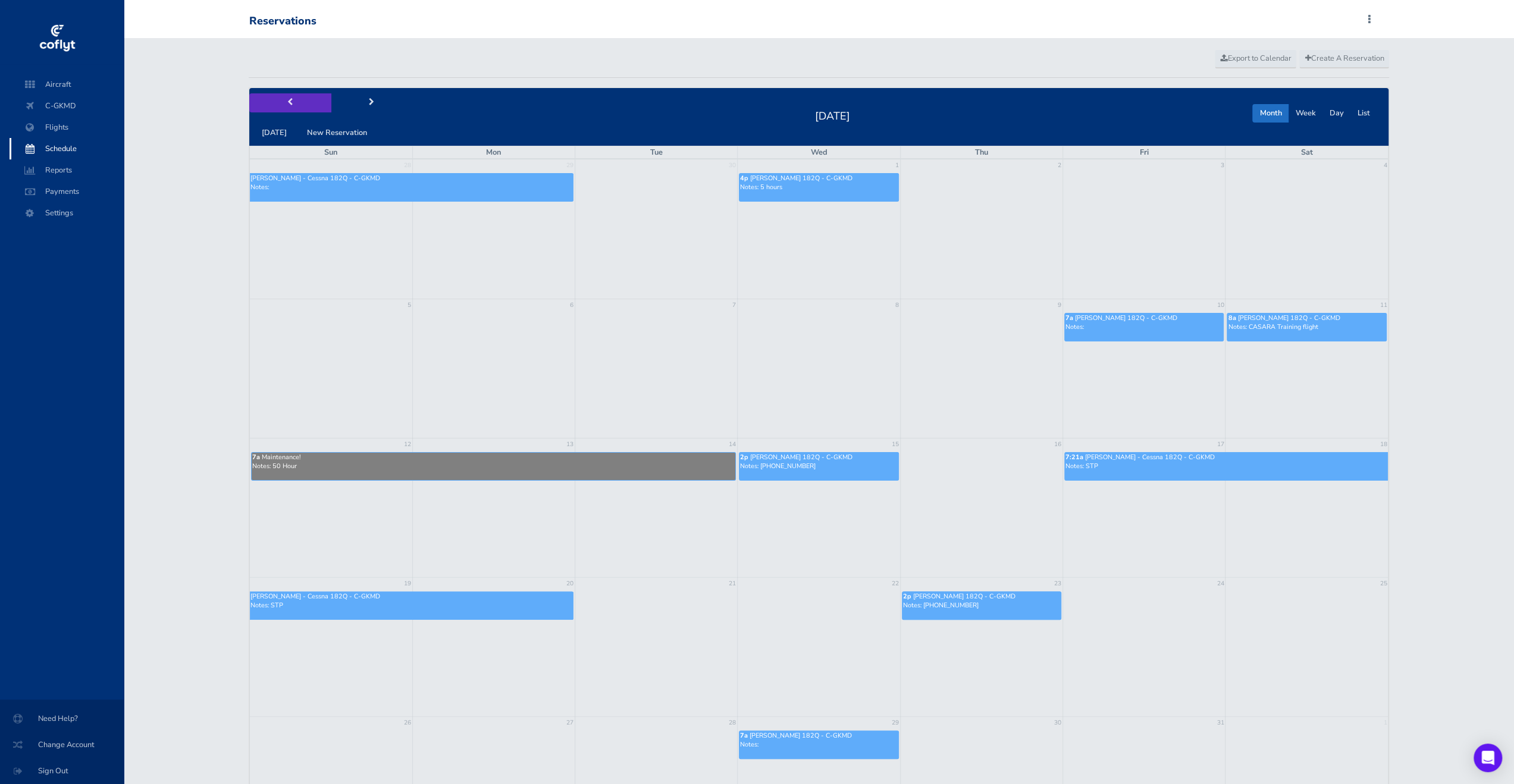
click at [278, 104] on button "prev" at bounding box center [291, 102] width 82 height 19
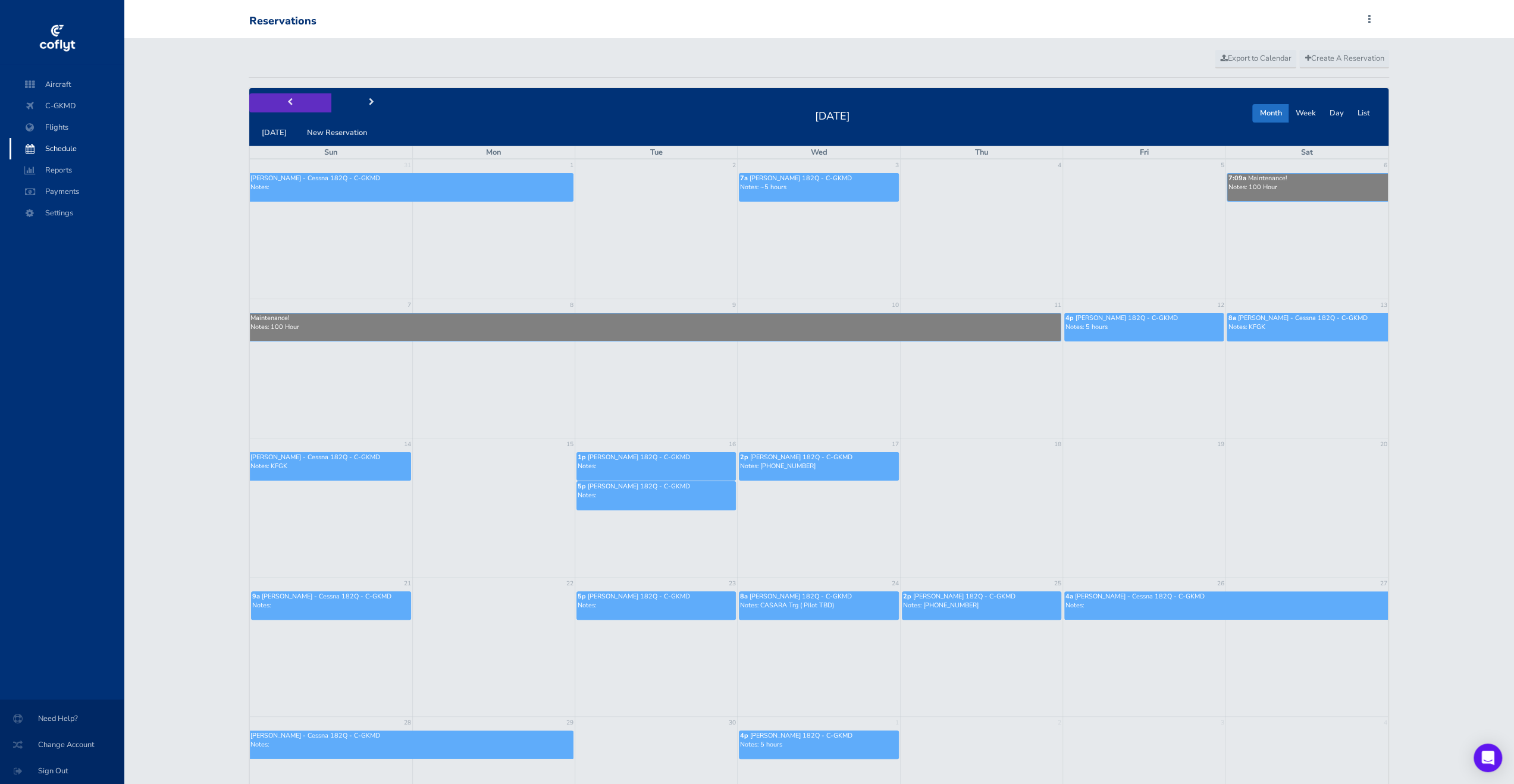
click at [298, 109] on button "prev" at bounding box center [291, 102] width 82 height 19
